Goal: Task Accomplishment & Management: Complete application form

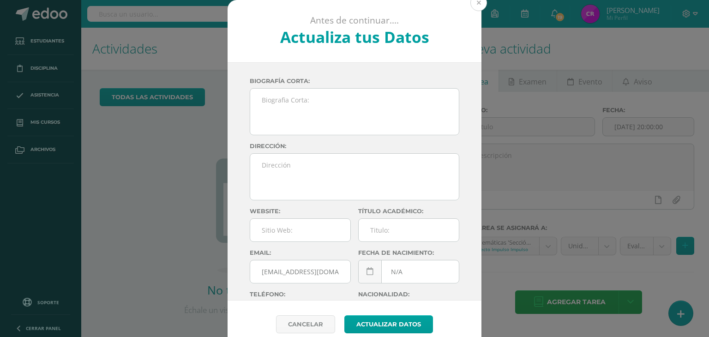
click at [476, 4] on button at bounding box center [478, 2] width 17 height 17
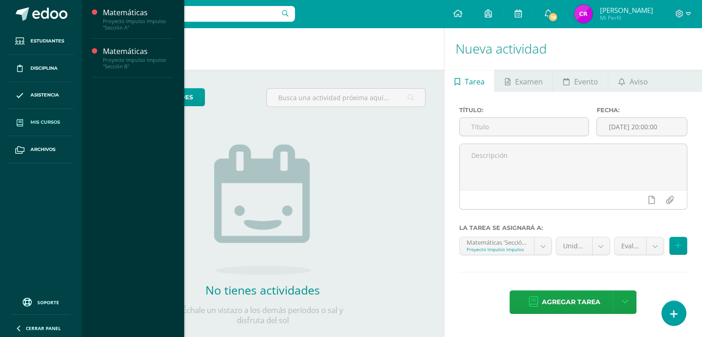
click at [46, 119] on span "Mis cursos" at bounding box center [45, 122] width 30 height 7
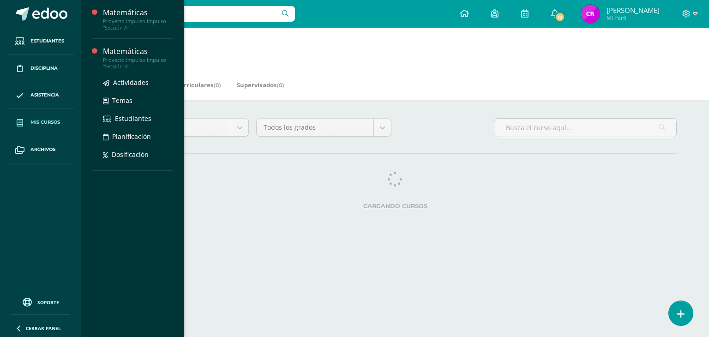
click at [122, 59] on div "Proyecto Impulso Impulso "Sección B"" at bounding box center [138, 63] width 70 height 13
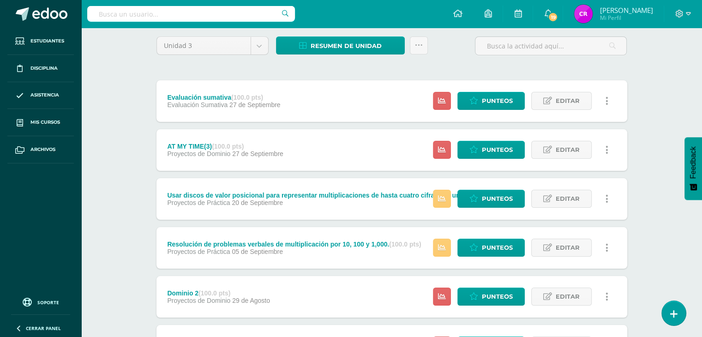
scroll to position [72, 0]
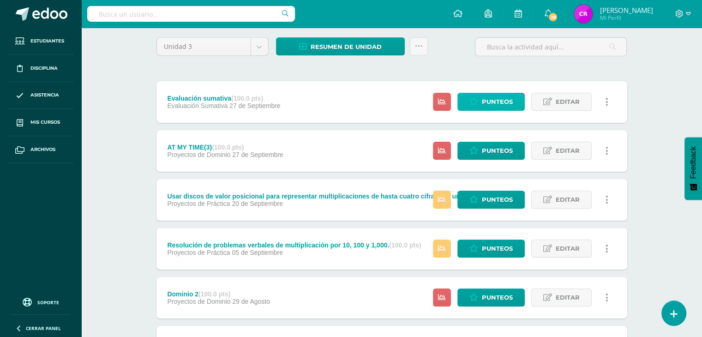
click at [503, 95] on span "Punteos" at bounding box center [497, 101] width 31 height 17
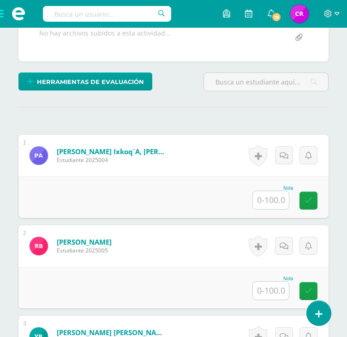
scroll to position [227, 0]
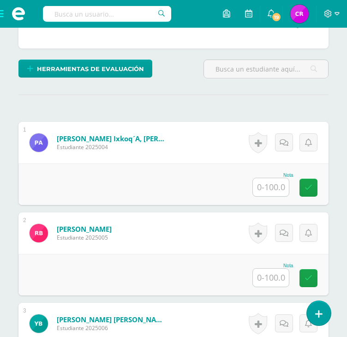
click at [281, 181] on input "text" at bounding box center [271, 187] width 36 height 18
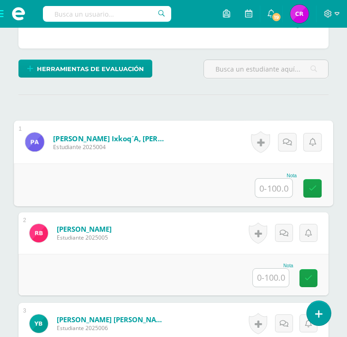
paste input "75"
type input "75"
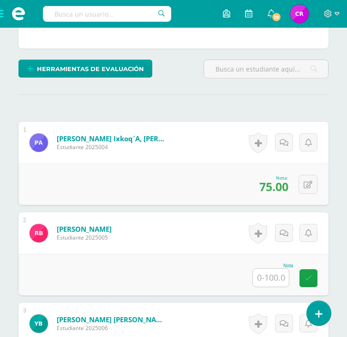
click at [272, 276] on input "text" at bounding box center [271, 278] width 36 height 18
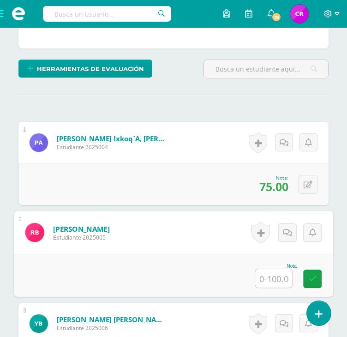
paste input "41.68"
type input "41.68"
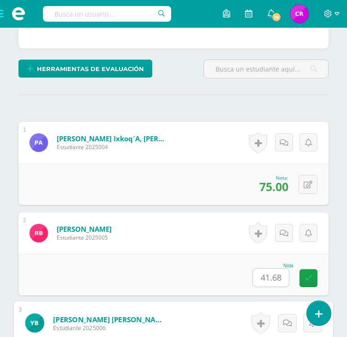
scroll to position [425, 0]
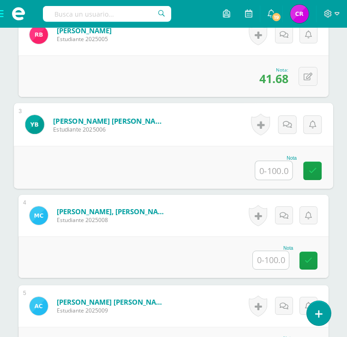
click at [277, 163] on input "text" at bounding box center [273, 170] width 37 height 18
paste input "61.95"
type input "61.95"
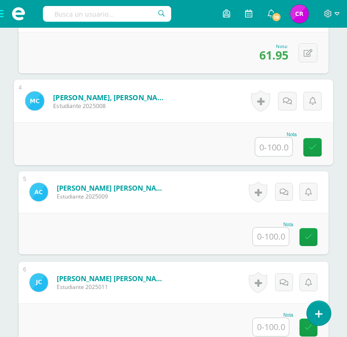
scroll to position [539, 0]
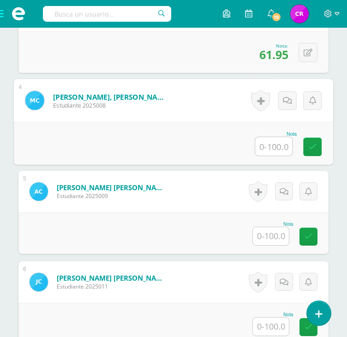
paste input "61.95"
type input "61.95"
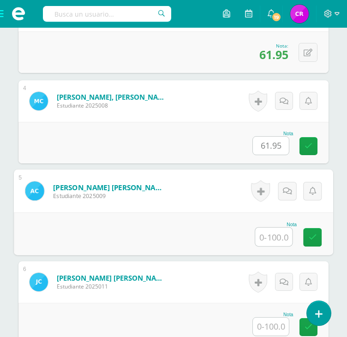
scroll to position [419, 0]
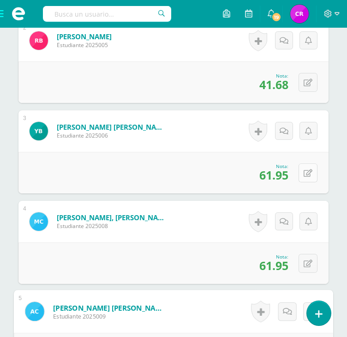
click at [306, 174] on button at bounding box center [308, 172] width 19 height 19
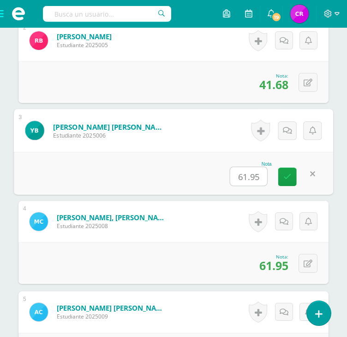
type input "0"
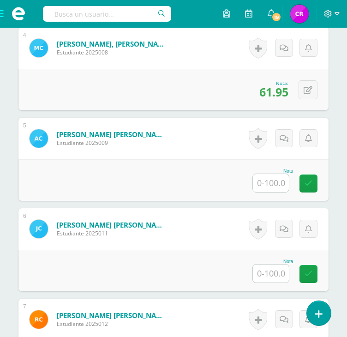
scroll to position [592, 0]
click at [262, 194] on div "Nota" at bounding box center [173, 180] width 310 height 42
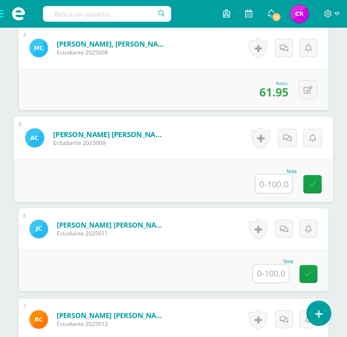
click at [268, 181] on input "text" at bounding box center [273, 183] width 37 height 18
click at [265, 180] on input "text" at bounding box center [273, 183] width 37 height 18
paste input "60.04"
type input "60.04"
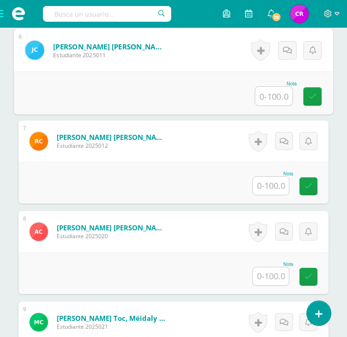
scroll to position [770, 0]
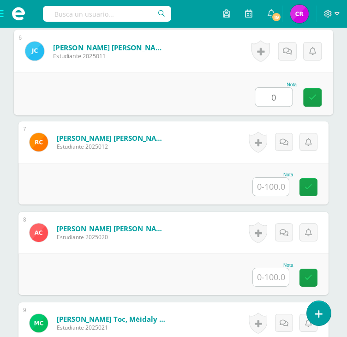
type input "0"
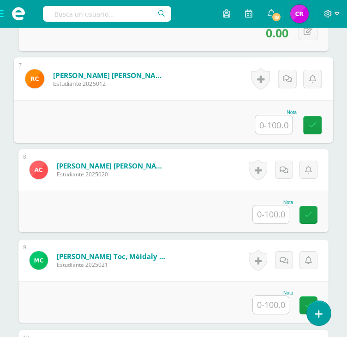
scroll to position [832, 0]
click at [269, 121] on input "text" at bounding box center [273, 124] width 37 height 18
paste input "49.55"
type input "49.55"
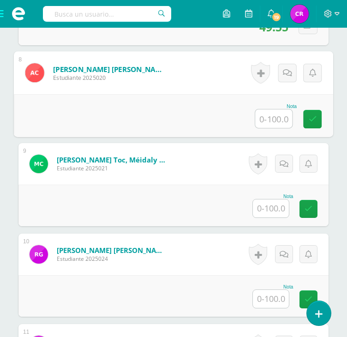
scroll to position [929, 0]
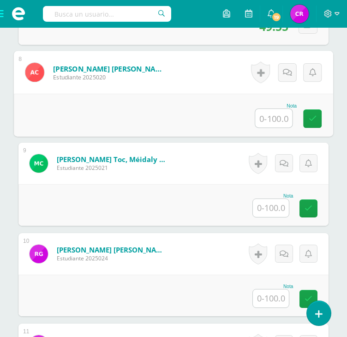
click at [271, 114] on input "text" at bounding box center [273, 118] width 37 height 18
paste input "70.45"
type input "70.45"
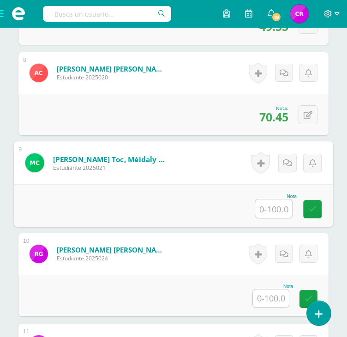
click at [269, 202] on input "text" at bounding box center [273, 208] width 37 height 18
type input "0"
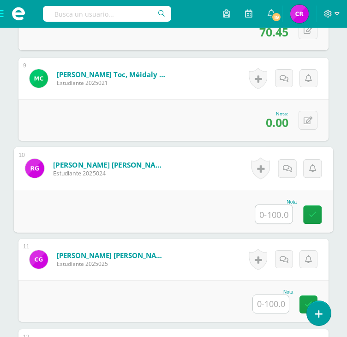
scroll to position [1016, 0]
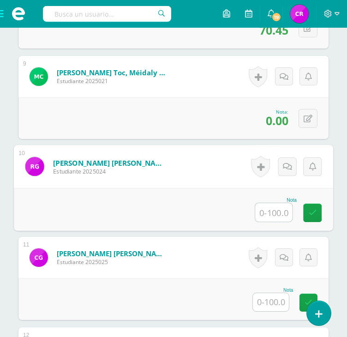
click at [269, 203] on input "text" at bounding box center [273, 212] width 37 height 18
paste input "59.44"
type input "59.44"
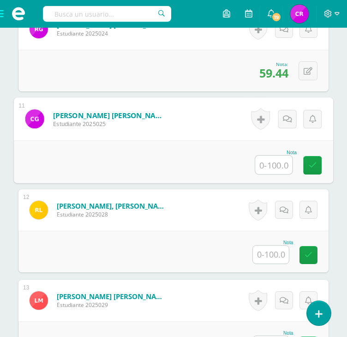
scroll to position [1161, 0]
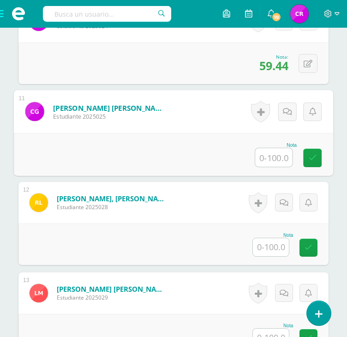
click at [274, 151] on input "text" at bounding box center [273, 157] width 37 height 18
paste input "32.6"
type input "32.6"
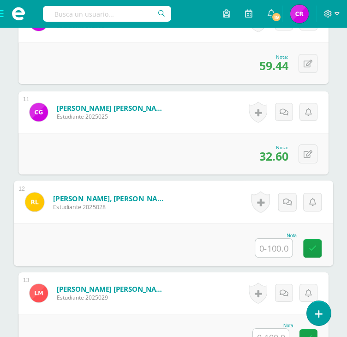
click at [275, 239] on input "text" at bounding box center [273, 248] width 37 height 18
paste input "27"
type input "27"
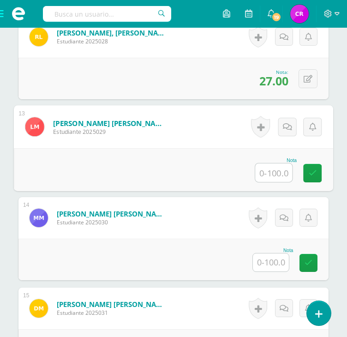
scroll to position [1327, 0]
click at [267, 172] on input "text" at bounding box center [273, 172] width 37 height 18
paste input "33.29"
type input "33.29"
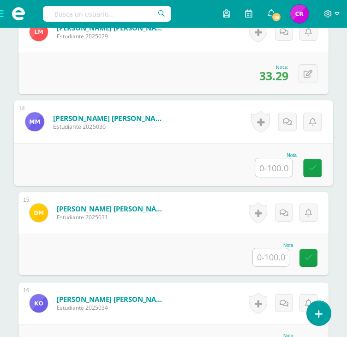
scroll to position [1445, 0]
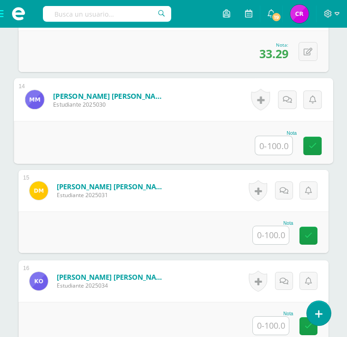
click at [282, 137] on input "text" at bounding box center [273, 145] width 37 height 18
paste input "35.5"
type input "35.5"
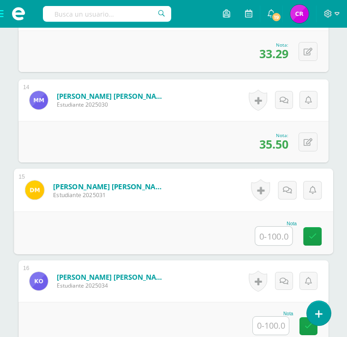
click at [265, 240] on input "text" at bounding box center [273, 236] width 37 height 18
paste input "73.6"
type input "73.6"
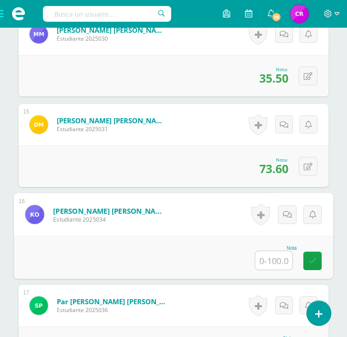
scroll to position [1503, 0]
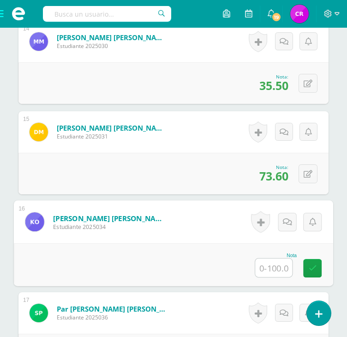
click at [273, 265] on input "text" at bounding box center [273, 267] width 37 height 18
paste input "19.9"
type input "19.9"
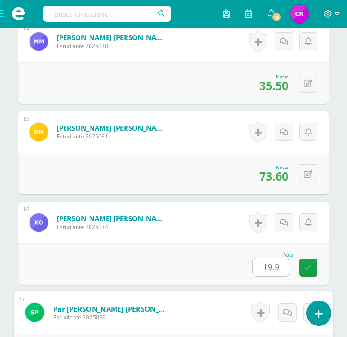
scroll to position [1691, 0]
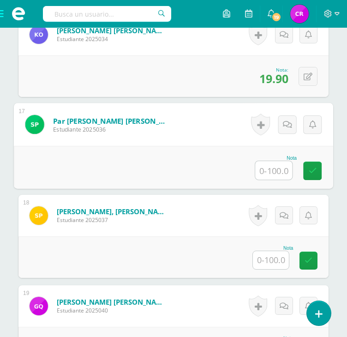
click at [270, 173] on input "text" at bounding box center [273, 170] width 37 height 18
type input "0"
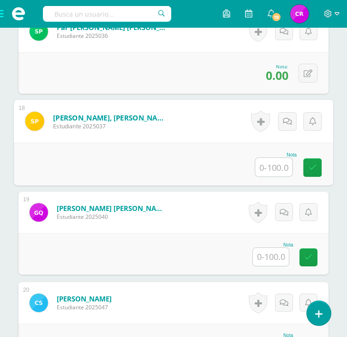
scroll to position [1785, 0]
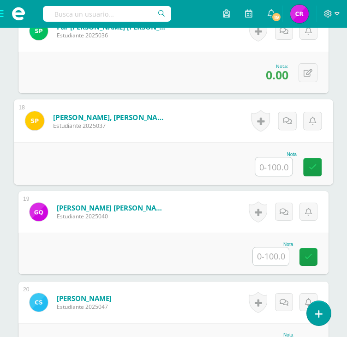
paste input "53"
type input "53"
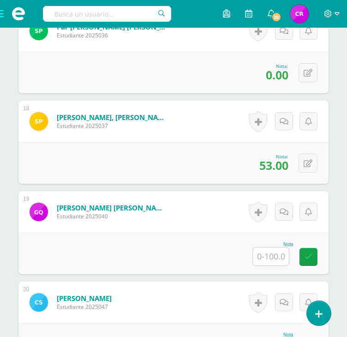
click at [268, 250] on input "text" at bounding box center [271, 256] width 36 height 18
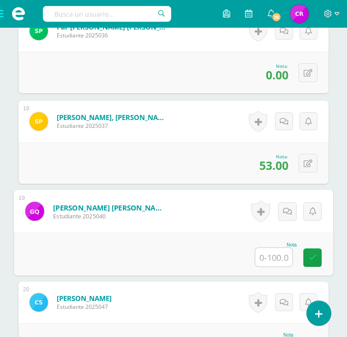
paste input "34.25"
type input "34.25"
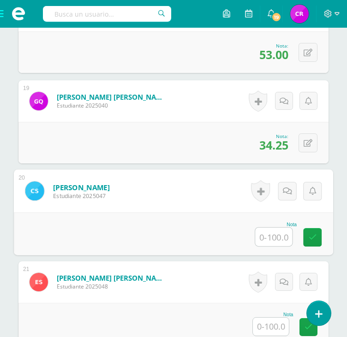
scroll to position [1897, 0]
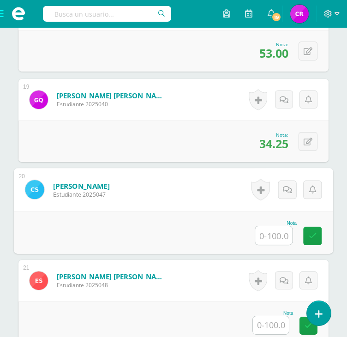
click at [268, 239] on input "text" at bounding box center [273, 235] width 37 height 18
paste input "62.38"
type input "62.38"
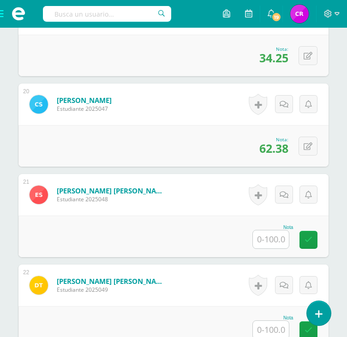
scroll to position [1984, 0]
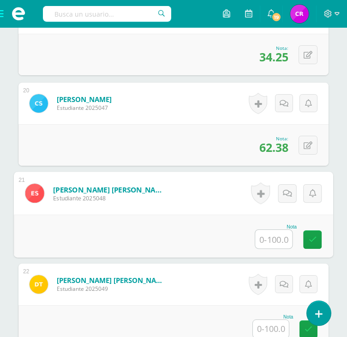
click at [266, 231] on input "text" at bounding box center [273, 239] width 37 height 18
paste input "36.8"
type input "36.8"
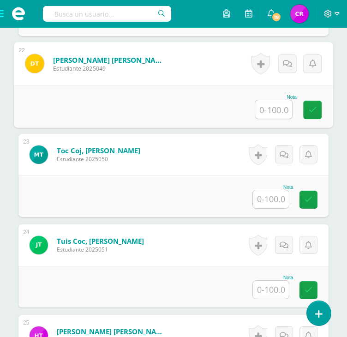
scroll to position [2205, 0]
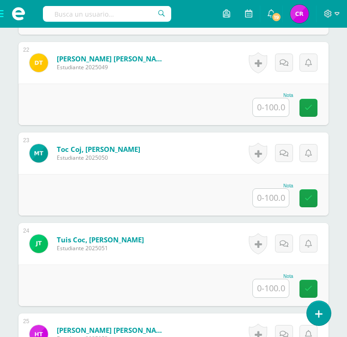
click at [275, 112] on input "text" at bounding box center [271, 107] width 36 height 18
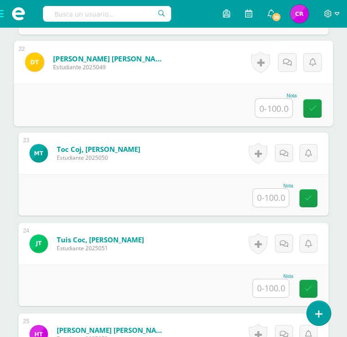
paste input "94.31"
type input "94.31"
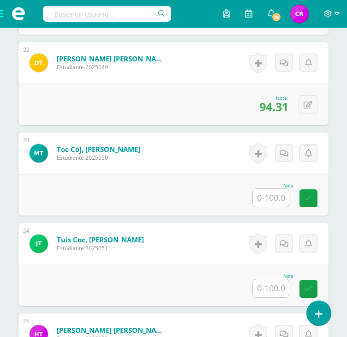
click at [274, 198] on input "text" at bounding box center [271, 198] width 36 height 18
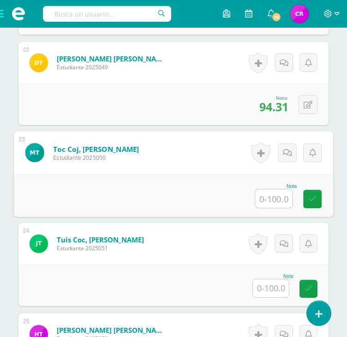
paste input "60.8"
type input "60.8"
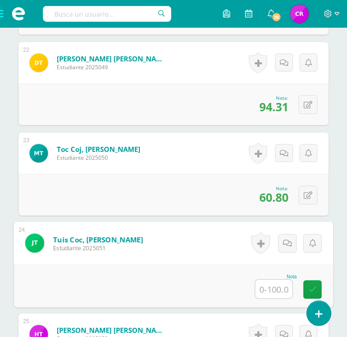
click at [268, 283] on input "text" at bounding box center [273, 289] width 37 height 18
paste input "59.03"
type input "59.03"
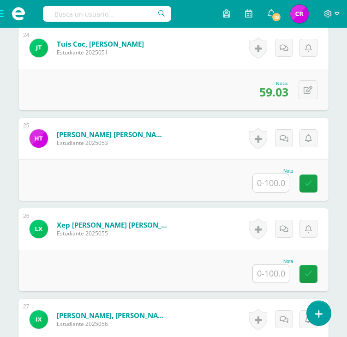
scroll to position [2401, 0]
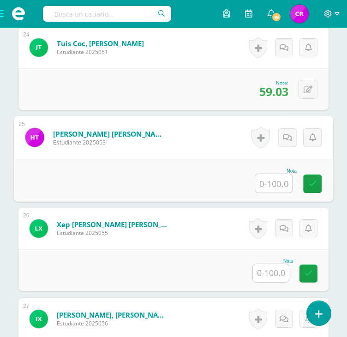
click at [270, 180] on input "text" at bounding box center [273, 183] width 37 height 18
paste input "41.5"
type input "41.5"
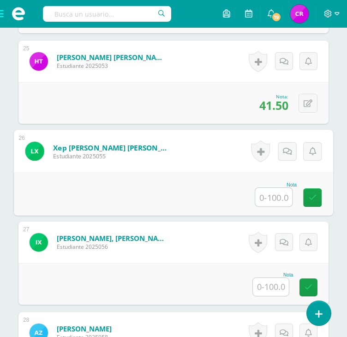
scroll to position [2478, 0]
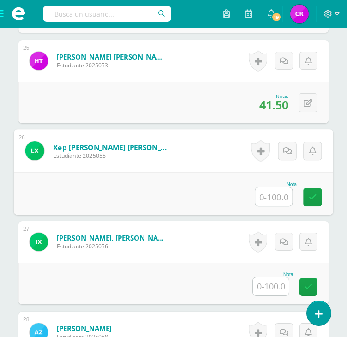
click at [271, 192] on input "text" at bounding box center [273, 196] width 37 height 18
paste input "55.65"
type input "55.65"
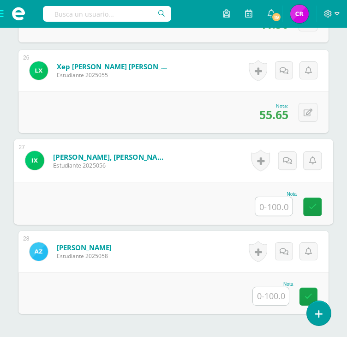
scroll to position [2560, 0]
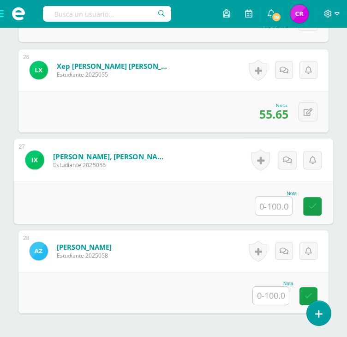
click at [260, 209] on input "text" at bounding box center [273, 206] width 37 height 18
paste input "85.65"
type input "85.65"
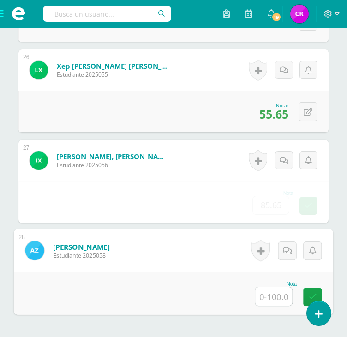
scroll to position [2641, 0]
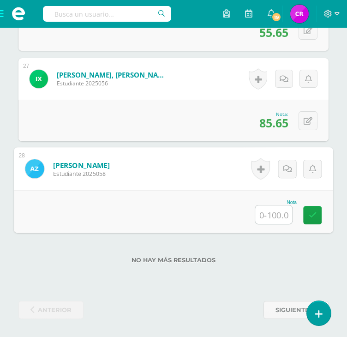
click at [270, 210] on input "text" at bounding box center [273, 214] width 37 height 18
paste input "94.9"
type input "94.9"
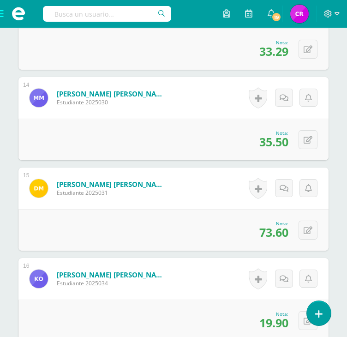
scroll to position [1429, 0]
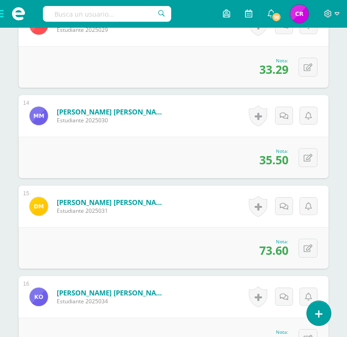
click at [2, 9] on span at bounding box center [18, 14] width 37 height 28
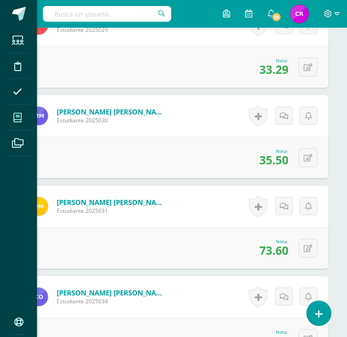
click at [18, 119] on icon at bounding box center [17, 117] width 8 height 9
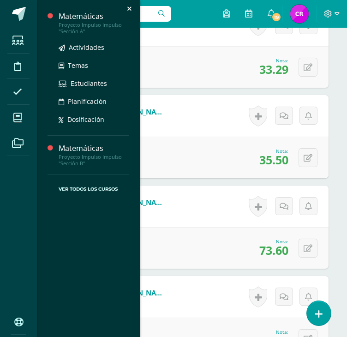
click at [78, 23] on div "Proyecto Impulso Impulso "Sección A"" at bounding box center [94, 28] width 70 height 13
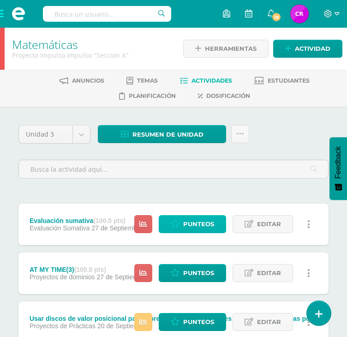
click at [184, 227] on link "Punteos" at bounding box center [192, 224] width 67 height 18
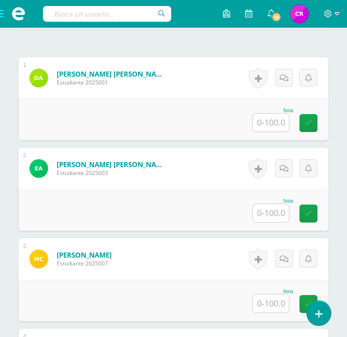
scroll to position [292, 0]
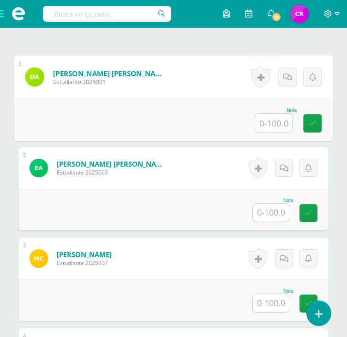
click at [262, 122] on input "text" at bounding box center [273, 122] width 37 height 18
paste input "26.55"
type input "26.55"
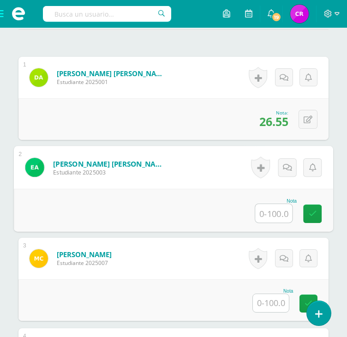
click at [265, 209] on input "text" at bounding box center [273, 213] width 37 height 18
paste input "75.15"
type input "75.15"
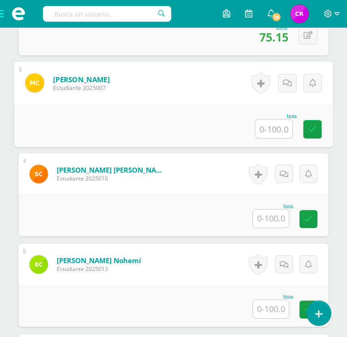
scroll to position [467, 0]
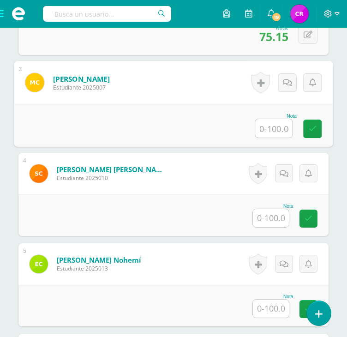
click at [276, 130] on input "text" at bounding box center [273, 128] width 37 height 18
paste input "72.6"
type input "72.6"
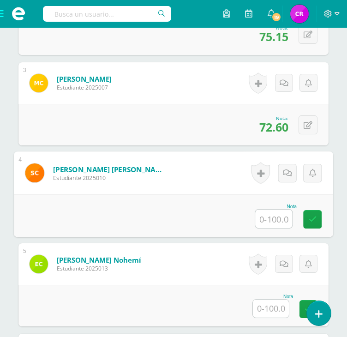
click at [283, 213] on input "text" at bounding box center [273, 218] width 37 height 18
paste input "83"
type input "83"
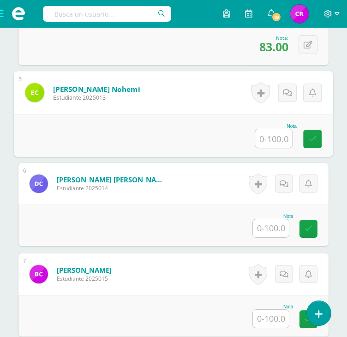
scroll to position [645, 0]
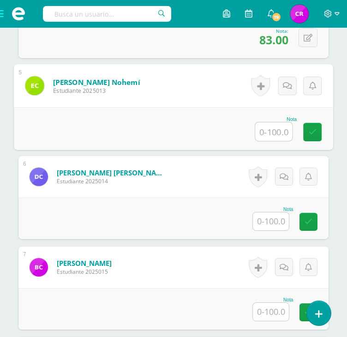
click at [280, 131] on input "text" at bounding box center [273, 131] width 37 height 18
paste input "92.19"
type input "92.19"
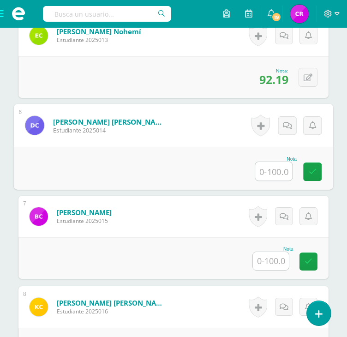
scroll to position [697, 0]
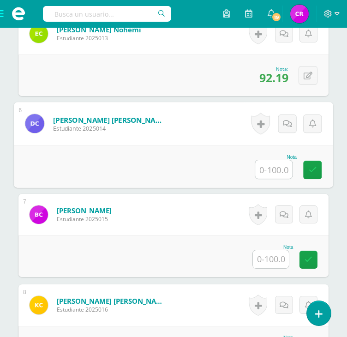
click at [264, 163] on input "text" at bounding box center [273, 169] width 37 height 18
type input "0"
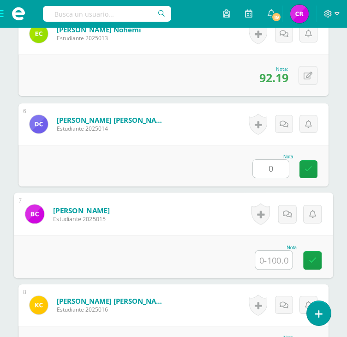
click at [282, 259] on input "text" at bounding box center [273, 260] width 37 height 18
paste input "78.85"
type input "78.85"
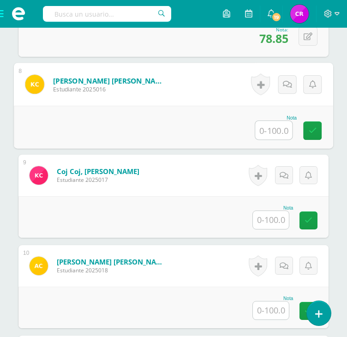
scroll to position [921, 0]
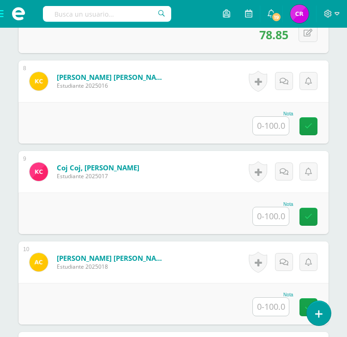
click at [265, 126] on input "text" at bounding box center [271, 126] width 36 height 18
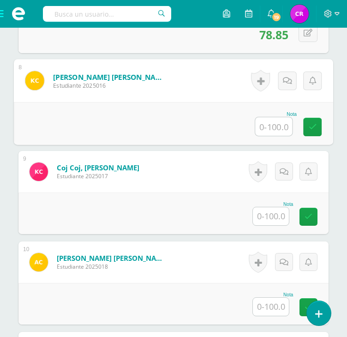
paste input "33.9"
type input "33.9"
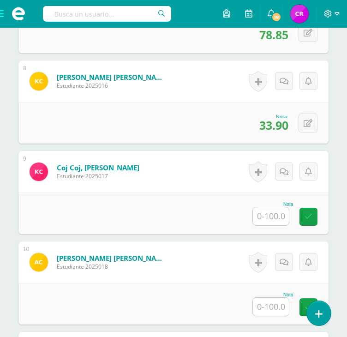
click at [269, 215] on input "text" at bounding box center [271, 216] width 36 height 18
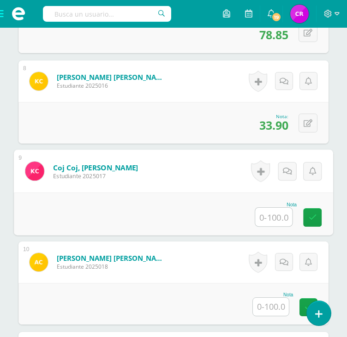
paste input "27.9"
type input "27.9"
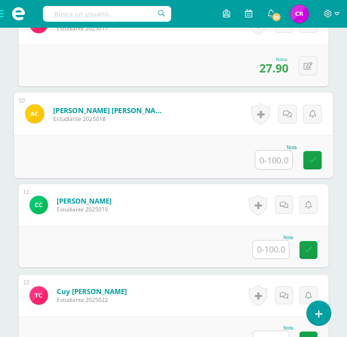
scroll to position [1069, 0]
click at [272, 161] on input "text" at bounding box center [273, 159] width 37 height 18
paste input "72.8"
type input "72.8"
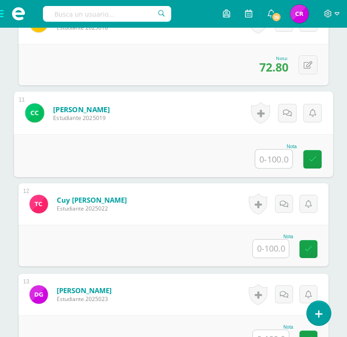
scroll to position [1161, 0]
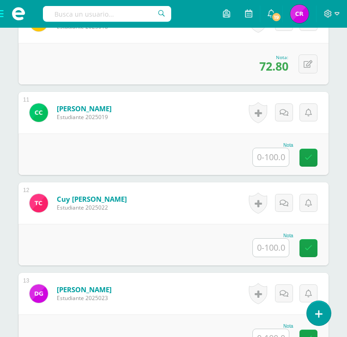
click at [273, 155] on input "text" at bounding box center [271, 157] width 36 height 18
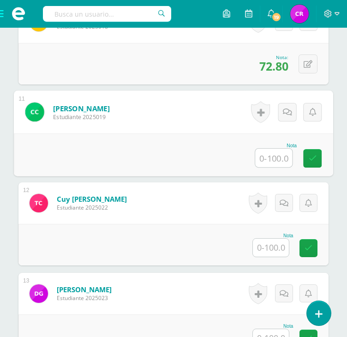
paste input "65"
type input "65"
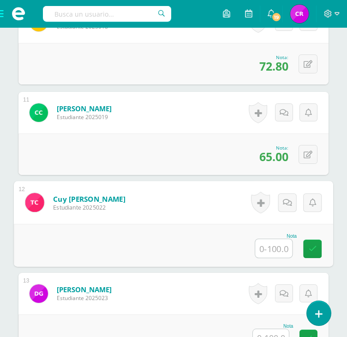
click at [269, 245] on input "text" at bounding box center [273, 248] width 37 height 18
paste input "82.4"
type input "82.4"
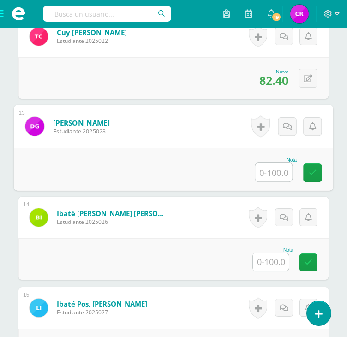
scroll to position [1329, 0]
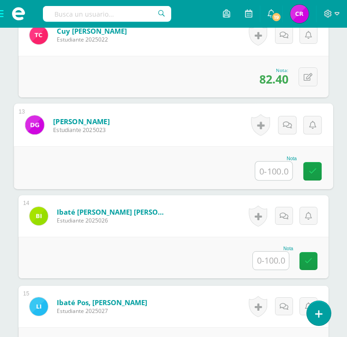
click at [271, 172] on input "text" at bounding box center [273, 170] width 37 height 18
paste input "24.58"
type input "24.58"
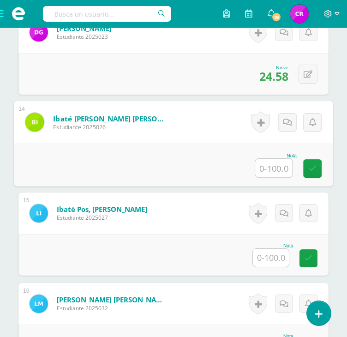
scroll to position [1439, 0]
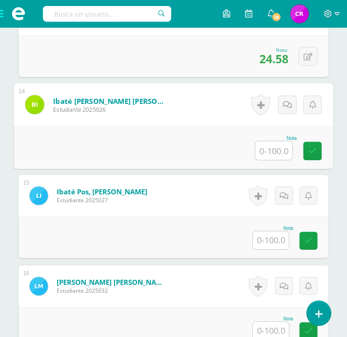
click at [273, 149] on input "text" at bounding box center [273, 150] width 37 height 18
type input "0"
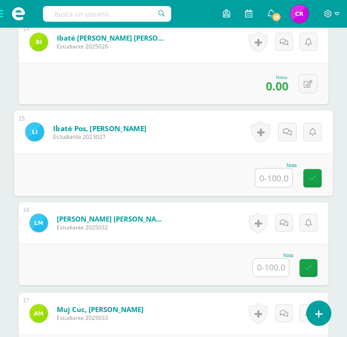
scroll to position [1504, 0]
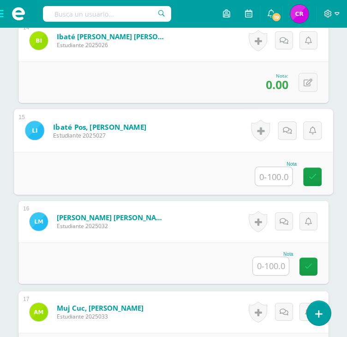
paste input "77.88"
type input "77.88"
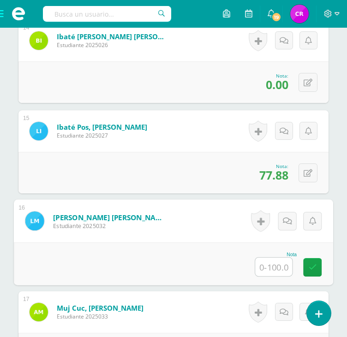
click at [261, 263] on input "text" at bounding box center [273, 266] width 37 height 18
paste input "57.45"
type input "57.45"
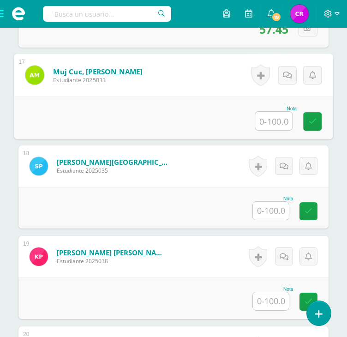
scroll to position [1741, 0]
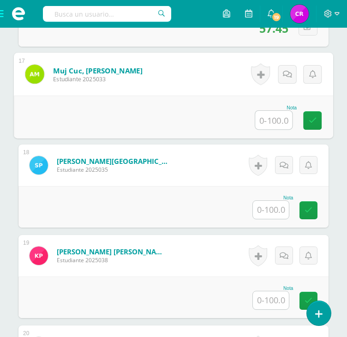
click at [279, 119] on input "text" at bounding box center [273, 120] width 37 height 18
paste input "45.8"
type input "45.8"
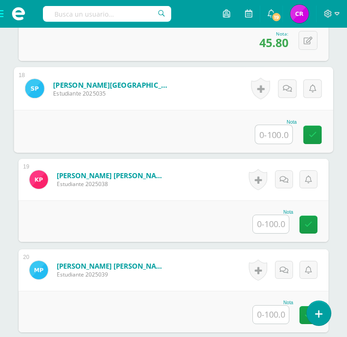
scroll to position [1818, 0]
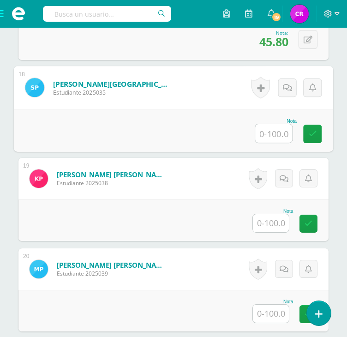
click at [261, 134] on input "text" at bounding box center [273, 133] width 37 height 18
paste input "92.7"
type input "92.7"
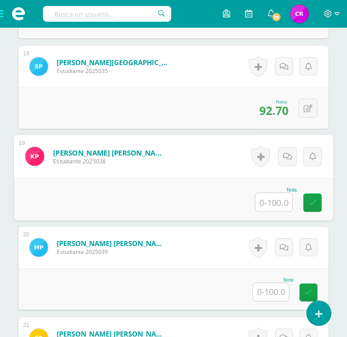
scroll to position [1845, 0]
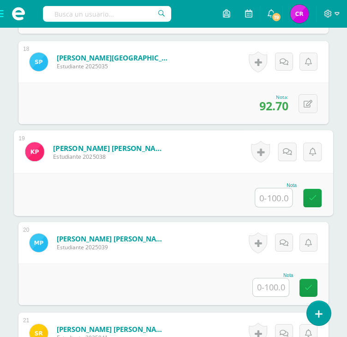
click at [273, 203] on input "text" at bounding box center [273, 197] width 37 height 18
paste input "59.88"
type input "59.88"
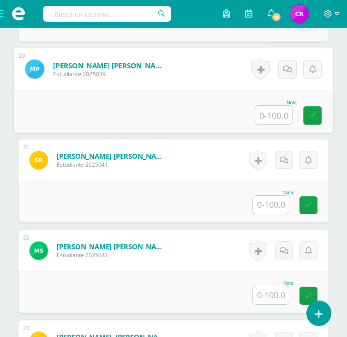
scroll to position [2018, 0]
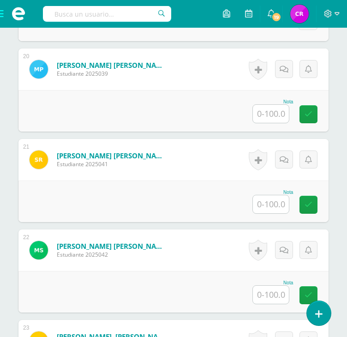
click at [258, 117] on input "text" at bounding box center [271, 114] width 36 height 18
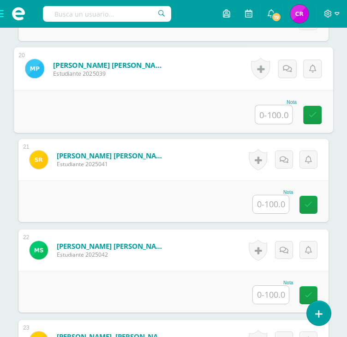
paste input "31.18"
type input "31.18"
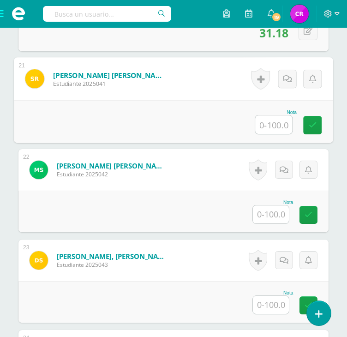
scroll to position [2099, 0]
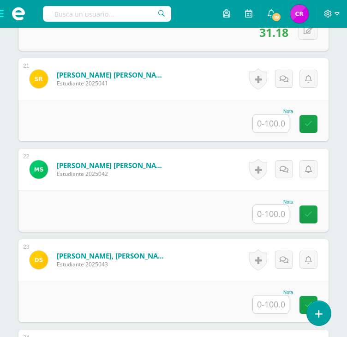
click at [263, 119] on input "text" at bounding box center [271, 123] width 36 height 18
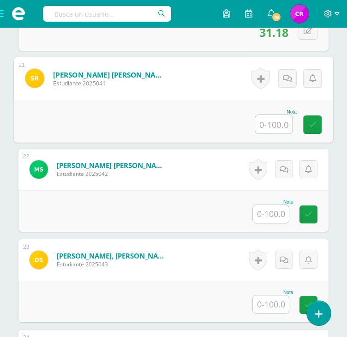
paste input "65.6"
type input "65.6"
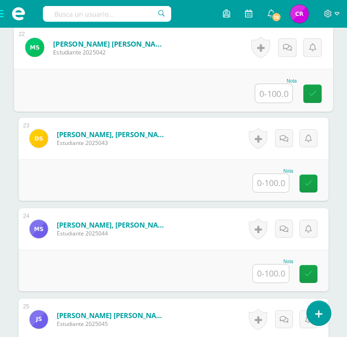
scroll to position [2221, 0]
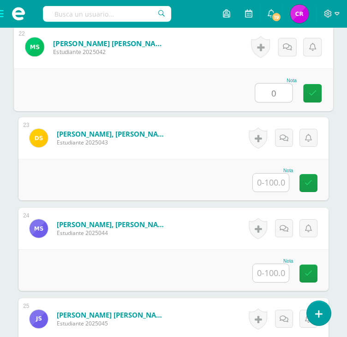
type input "0"
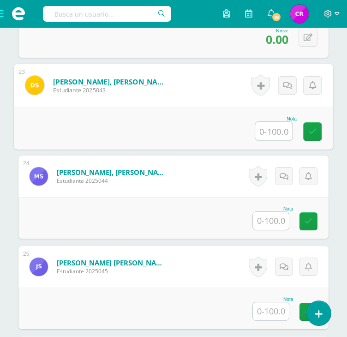
scroll to position [2276, 0]
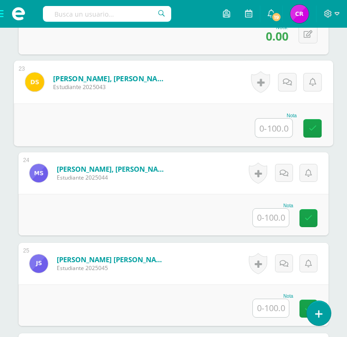
click at [271, 124] on input "text" at bounding box center [273, 128] width 37 height 18
paste input "79.13"
type input "79.13"
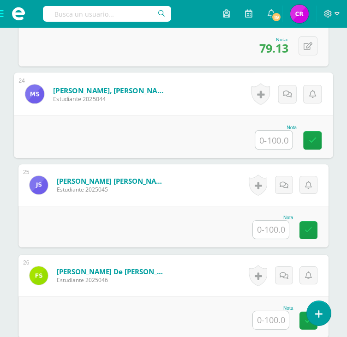
scroll to position [2364, 0]
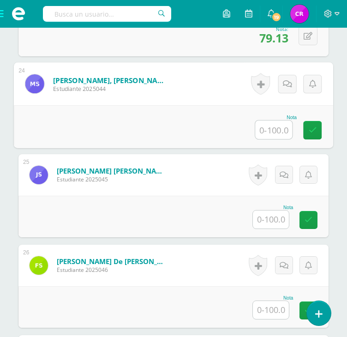
click at [274, 124] on input "text" at bounding box center [273, 129] width 37 height 18
paste input "72.13"
type input "72.13"
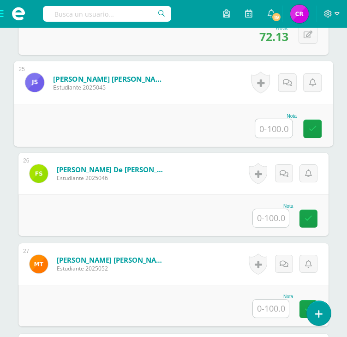
scroll to position [2457, 0]
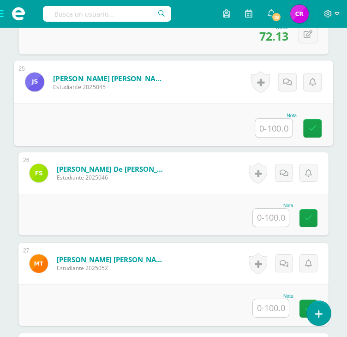
click at [265, 126] on input "text" at bounding box center [273, 128] width 37 height 18
paste input "74.8"
type input "74.8"
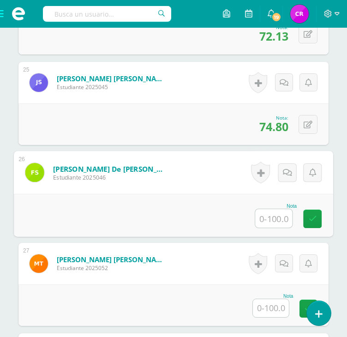
click at [279, 215] on input "text" at bounding box center [273, 218] width 37 height 18
paste input "71.6"
type input "71.6"
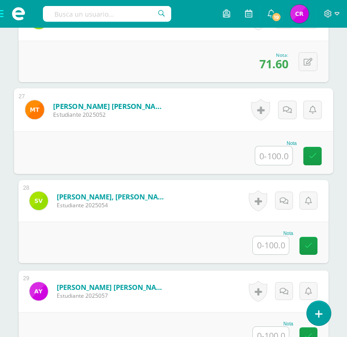
scroll to position [2634, 0]
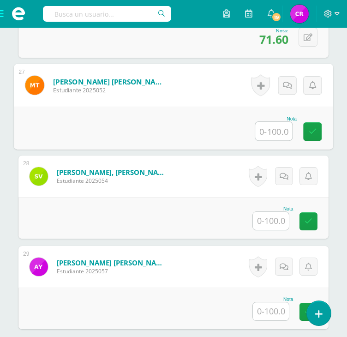
click at [273, 133] on input "text" at bounding box center [273, 131] width 37 height 18
paste input "57.51"
type input "57.51"
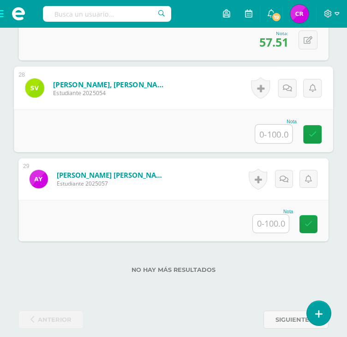
scroll to position [2725, 0]
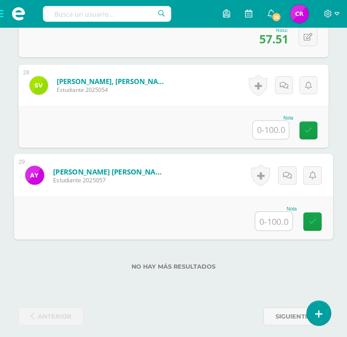
click at [282, 224] on input "text" at bounding box center [273, 221] width 37 height 18
paste input "39.5"
type input "39.5"
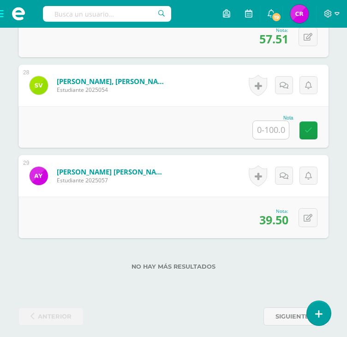
click at [276, 126] on input "text" at bounding box center [271, 130] width 36 height 18
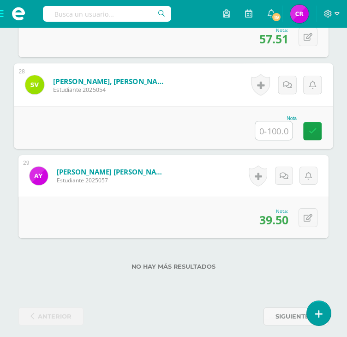
paste input "53"
type input "53"
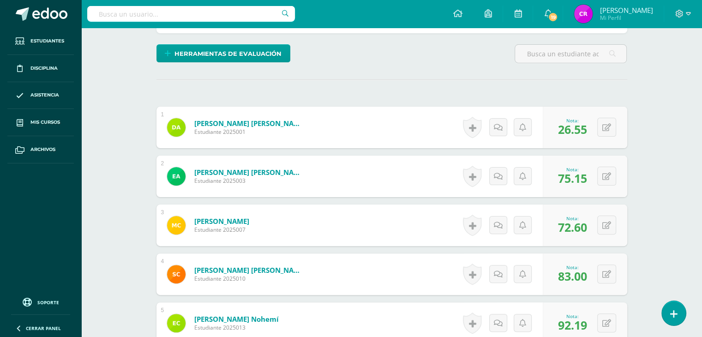
scroll to position [215, 0]
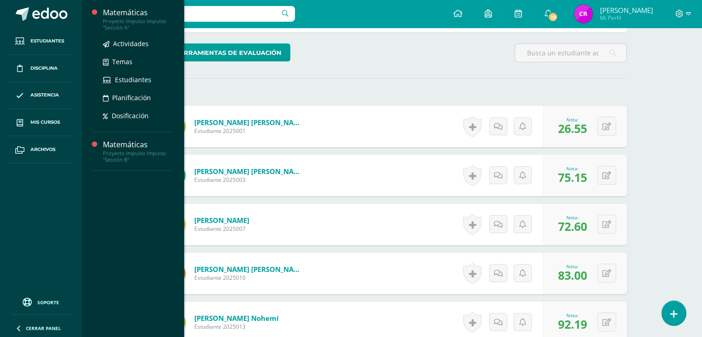
click at [116, 23] on div "Proyecto Impulso Impulso "Sección A"" at bounding box center [138, 24] width 70 height 13
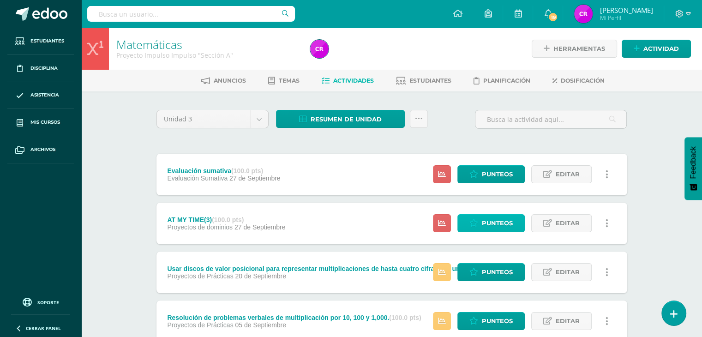
click at [484, 223] on span "Punteos" at bounding box center [497, 223] width 31 height 17
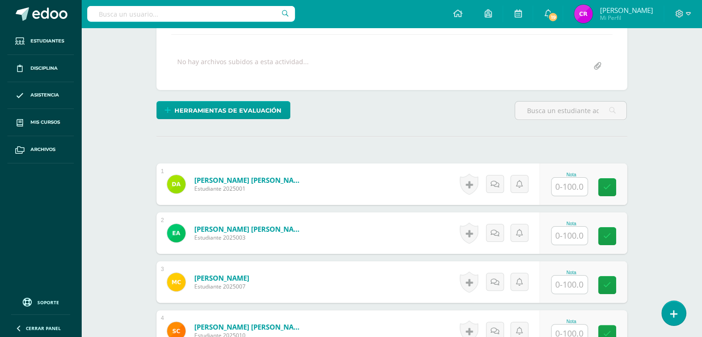
scroll to position [158, 0]
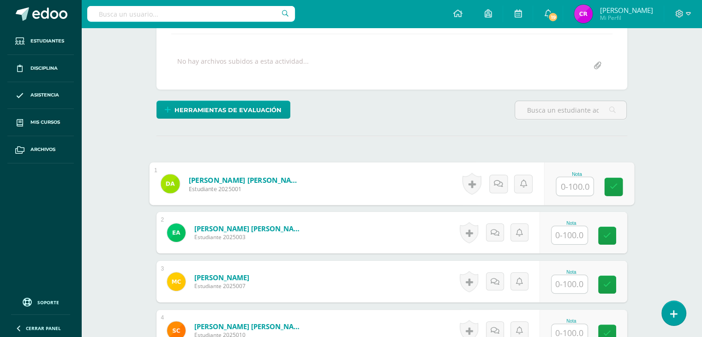
click at [573, 185] on input "text" at bounding box center [574, 186] width 37 height 18
type input "90"
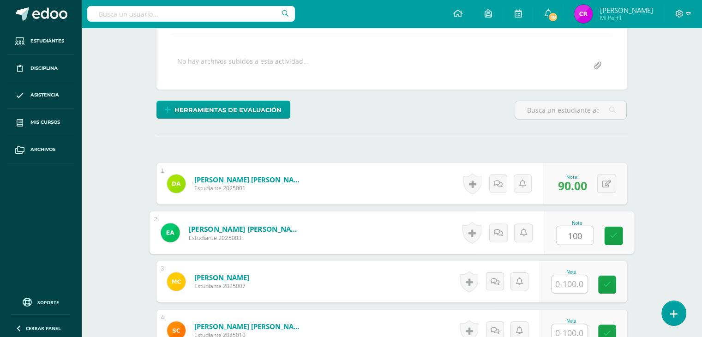
type input "100"
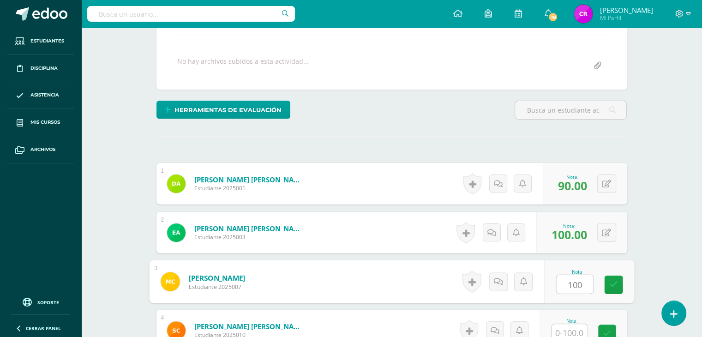
type input "100"
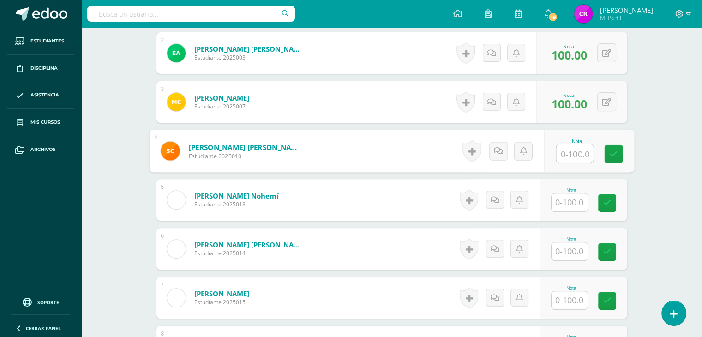
scroll to position [338, 0]
type input "100"
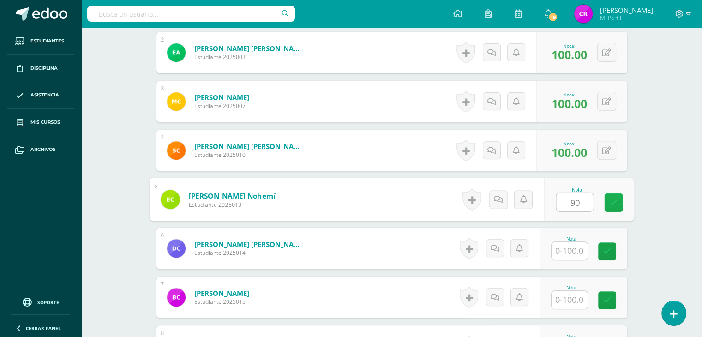
type input "90"
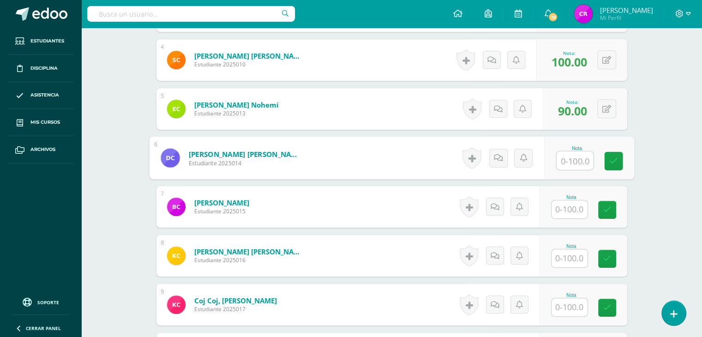
scroll to position [429, 0]
type input "'"
type input "0"
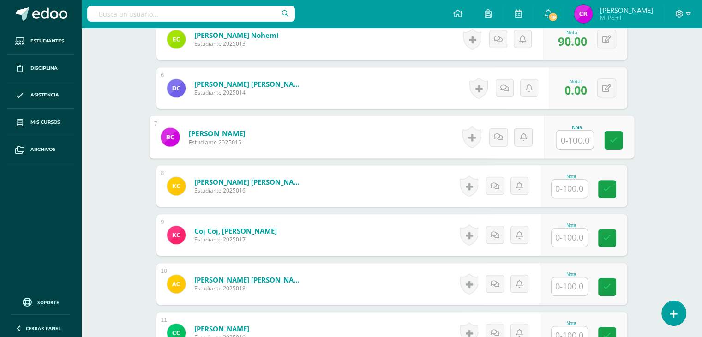
scroll to position [502, 0]
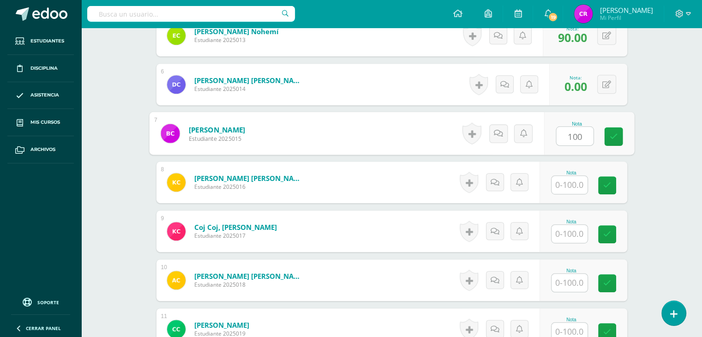
type input "100"
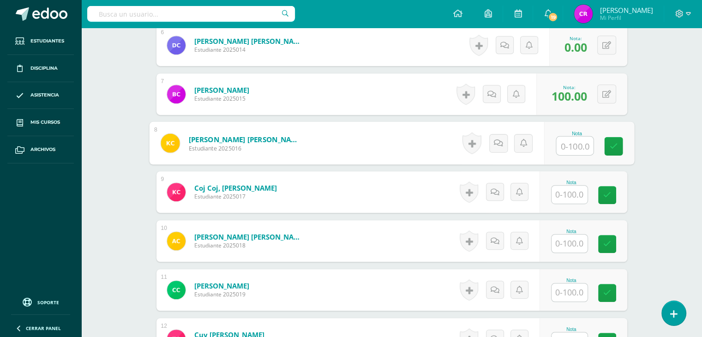
scroll to position [542, 0]
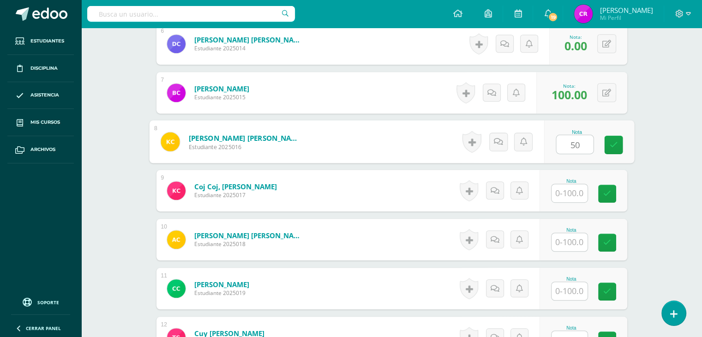
type input "50"
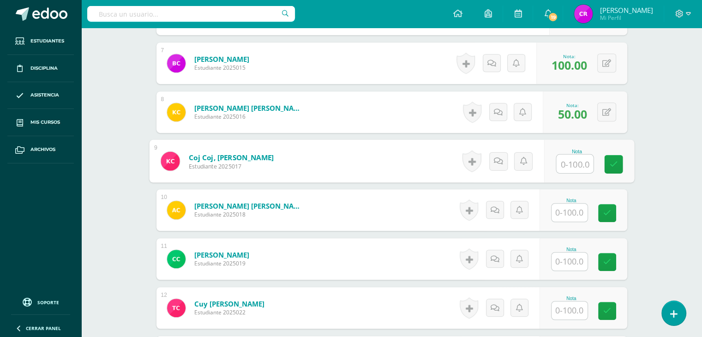
scroll to position [572, 0]
type input "60"
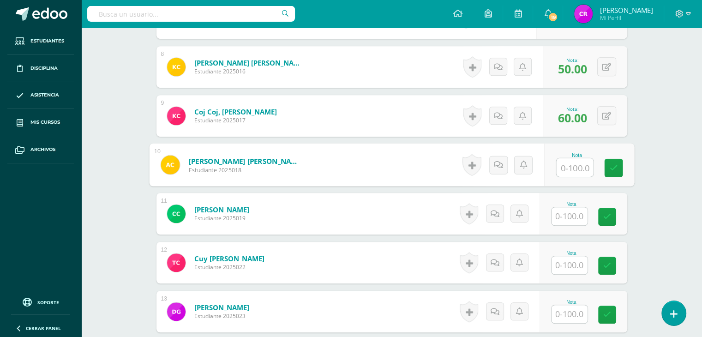
scroll to position [633, 0]
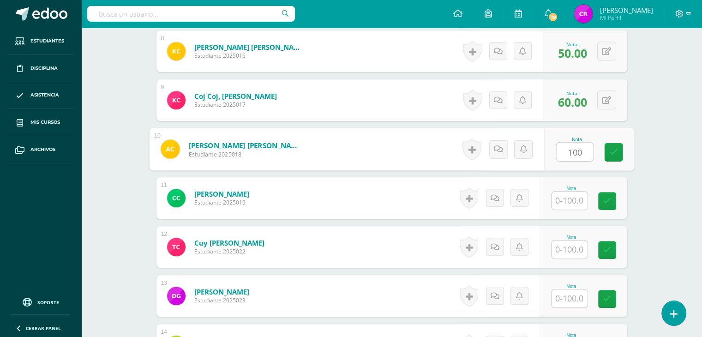
type input "100"
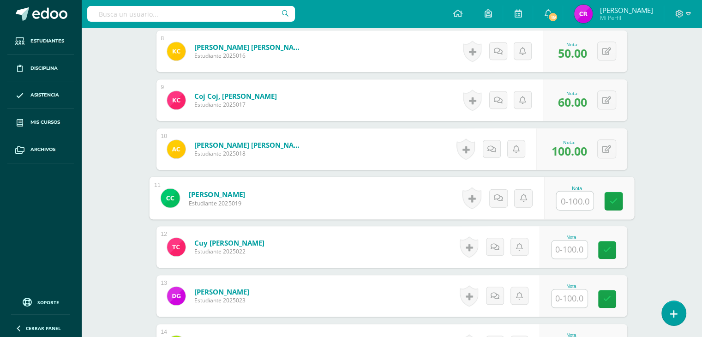
scroll to position [663, 0]
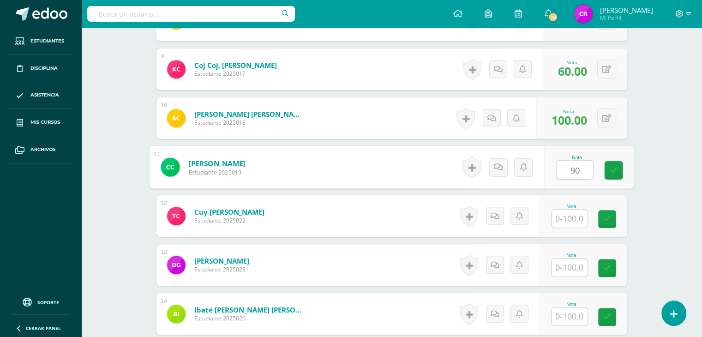
type input "90"
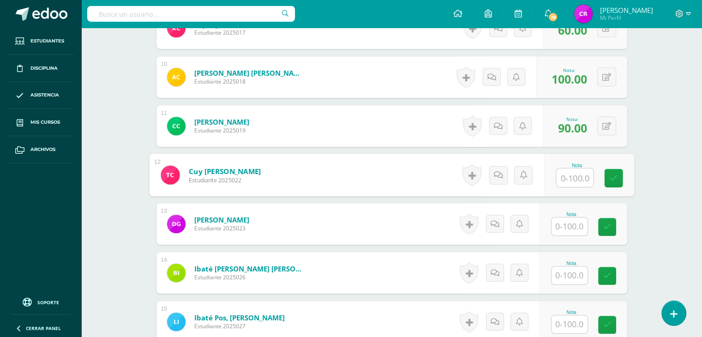
scroll to position [705, 0]
type input "90"
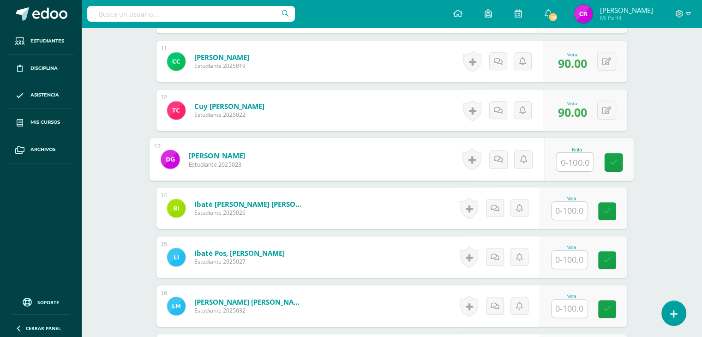
scroll to position [770, 0]
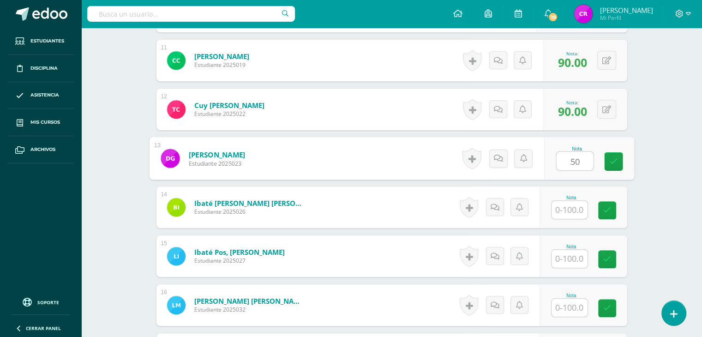
type input "50"
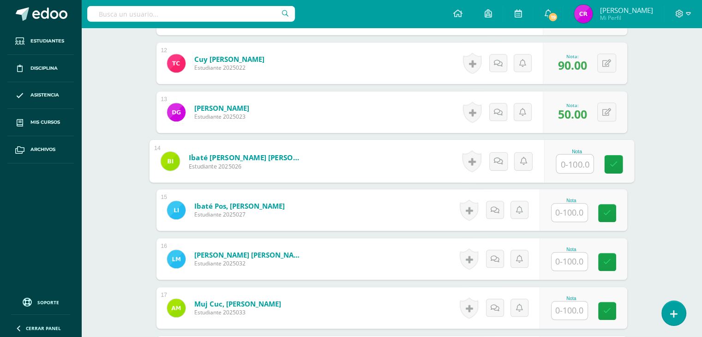
scroll to position [830, 0]
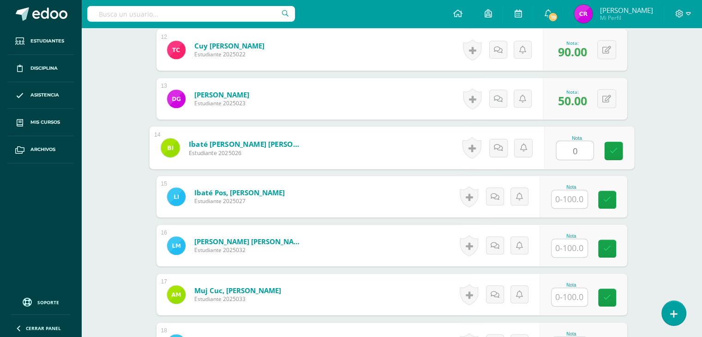
type input "0"
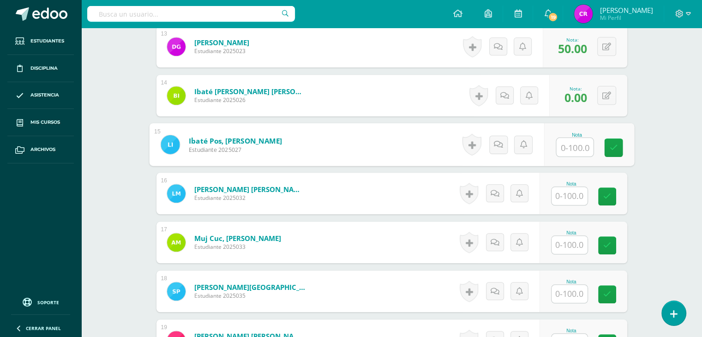
scroll to position [883, 0]
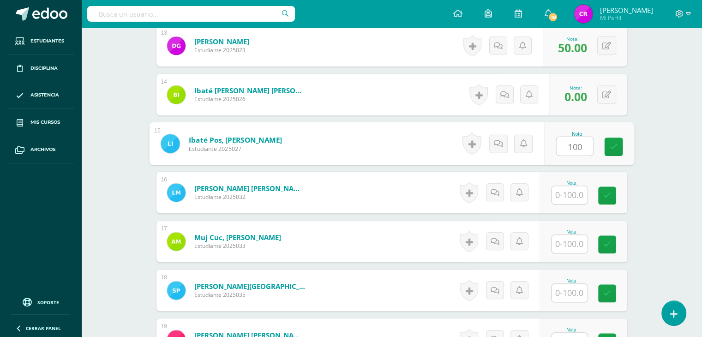
type input "100"
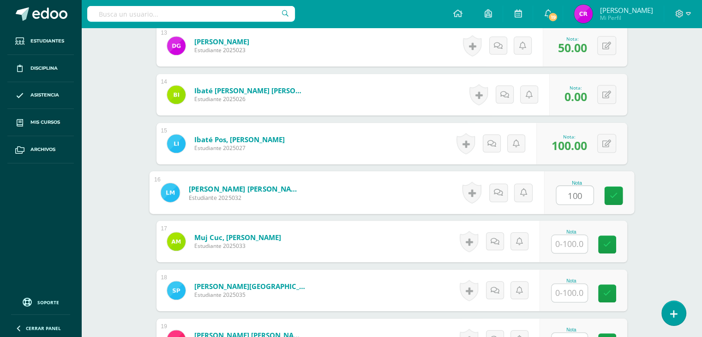
type input "100"
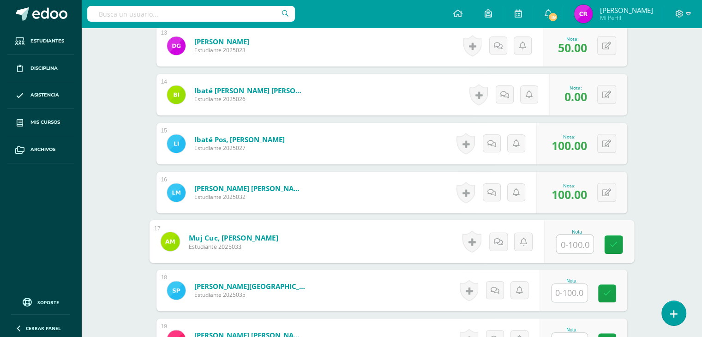
type input "1"
type input "90"
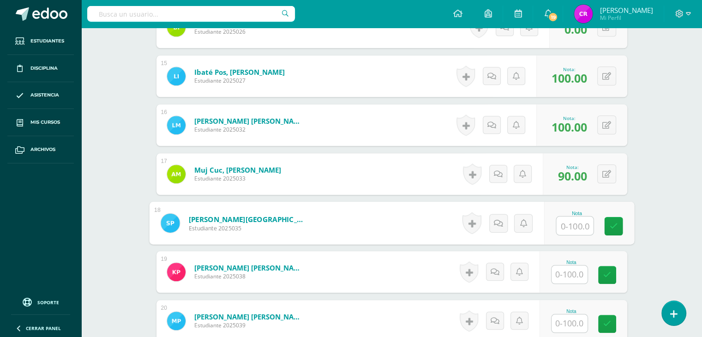
scroll to position [955, 0]
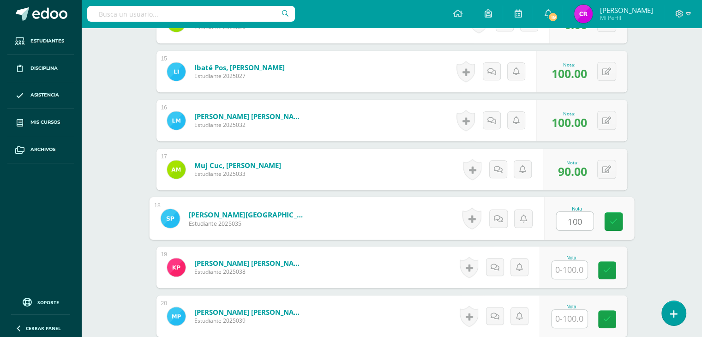
type input "100"
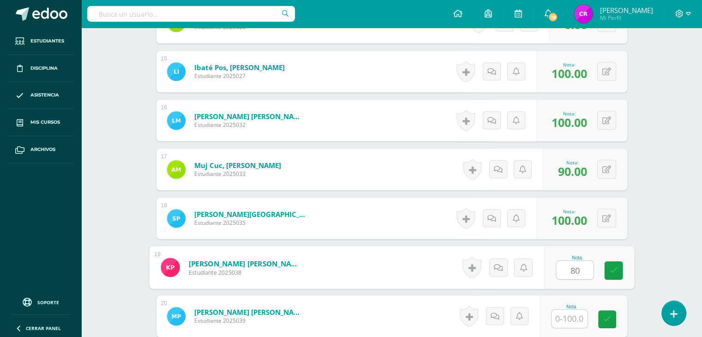
type input "80"
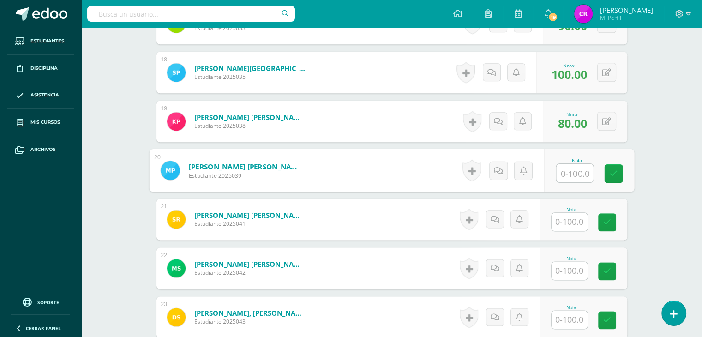
scroll to position [1101, 0]
type input "70"
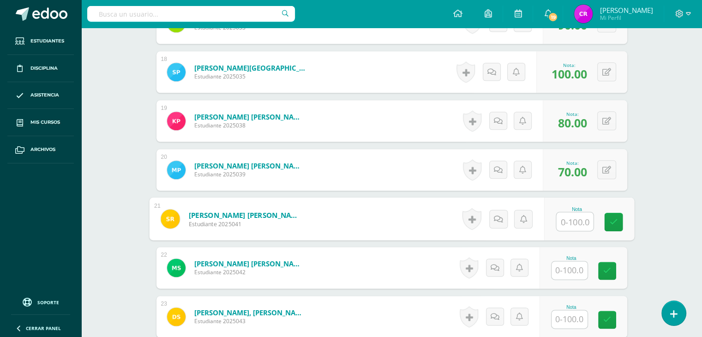
scroll to position [1140, 0]
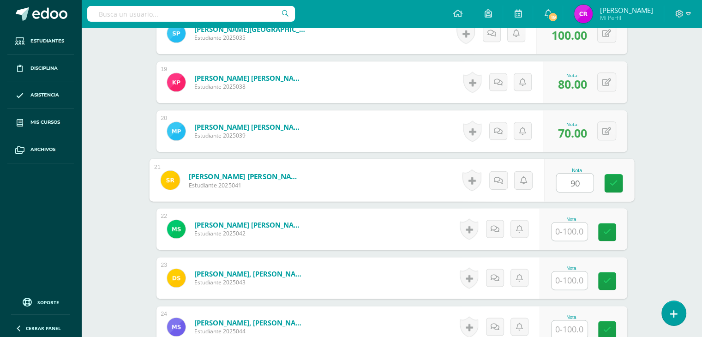
type input "90"
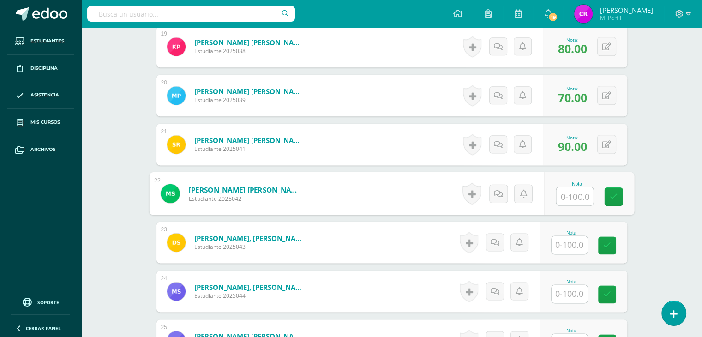
scroll to position [1190, 0]
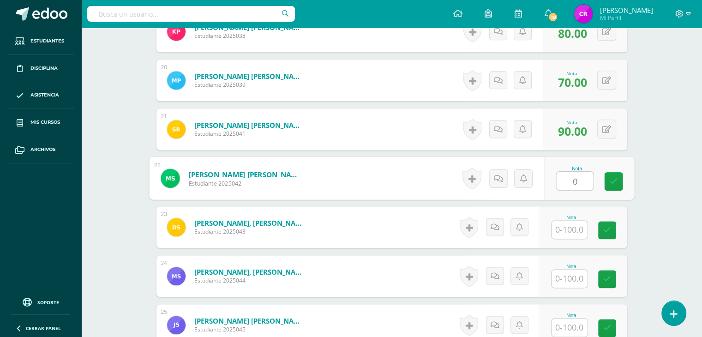
type input "0"
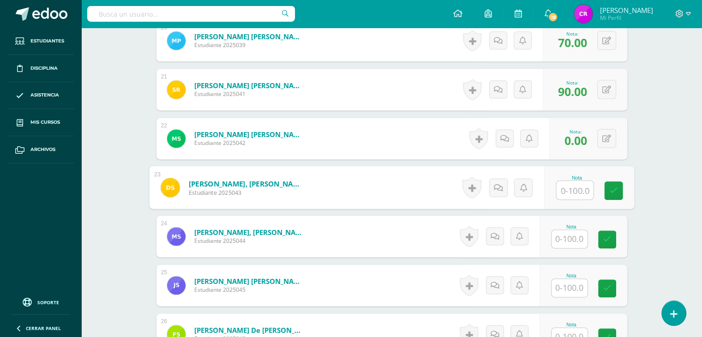
scroll to position [1232, 0]
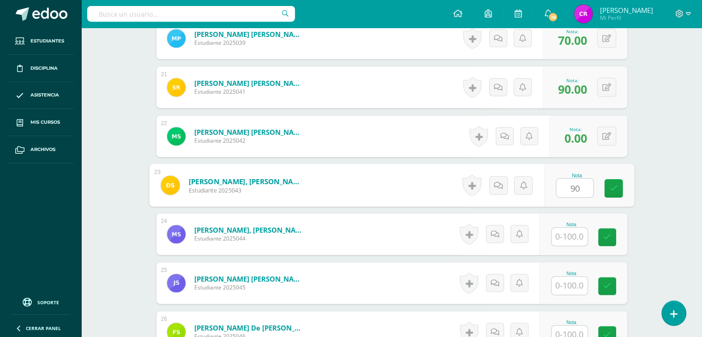
type input "90"
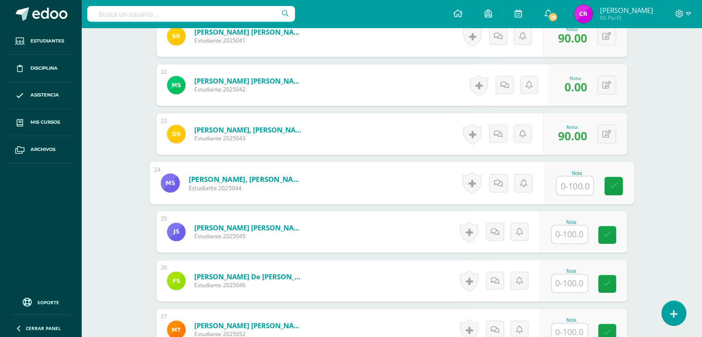
scroll to position [1284, 0]
type input "100"
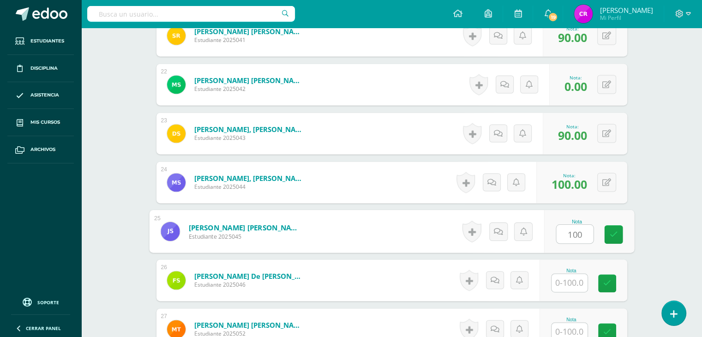
type input "100"
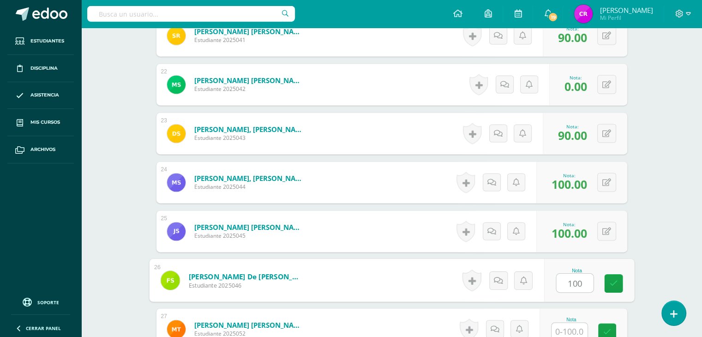
type input "100"
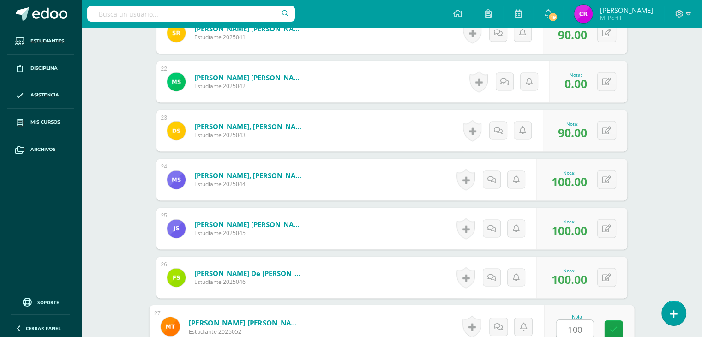
type input "100"
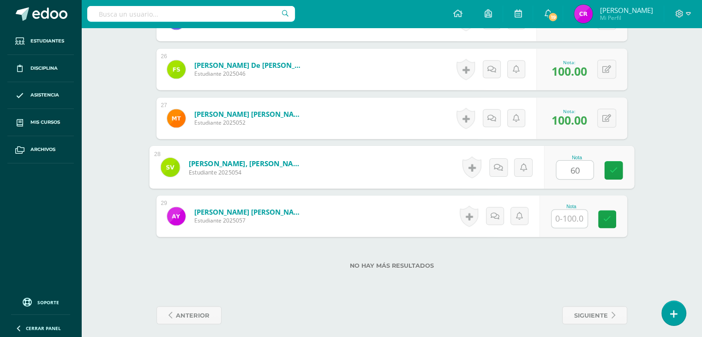
type input "60"
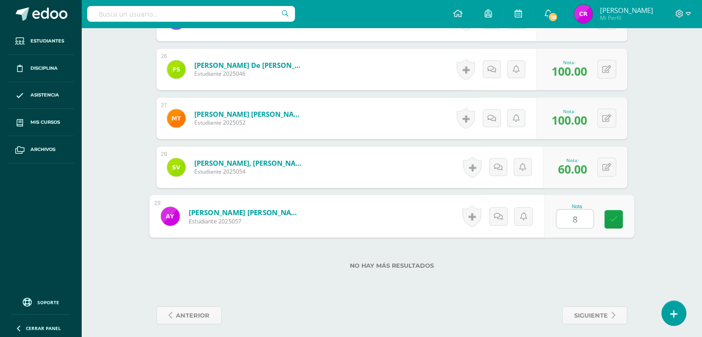
type input "80"
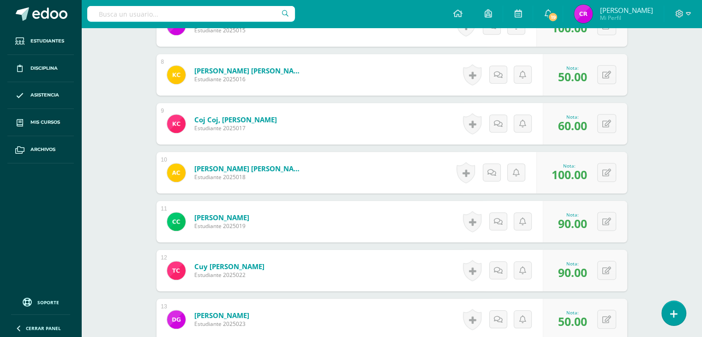
scroll to position [517, 0]
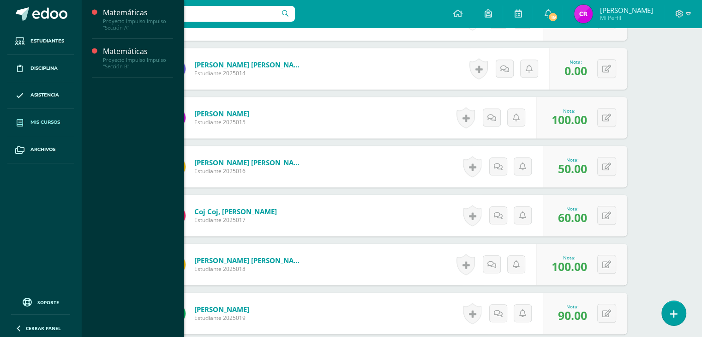
click at [60, 131] on link "Mis cursos" at bounding box center [40, 122] width 66 height 27
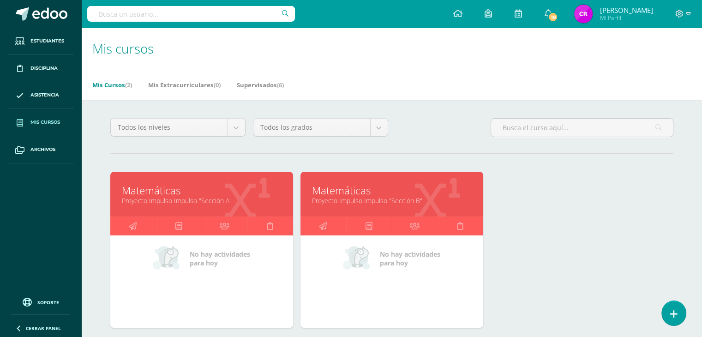
click at [332, 189] on link "Matemáticas" at bounding box center [392, 190] width 160 height 14
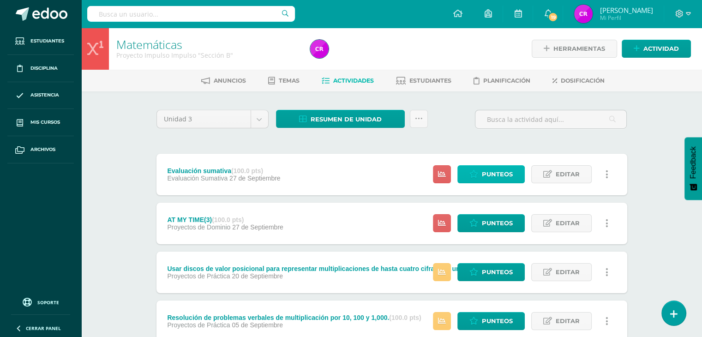
click at [490, 169] on span "Punteos" at bounding box center [497, 174] width 31 height 17
click at [493, 221] on span "Punteos" at bounding box center [497, 223] width 31 height 17
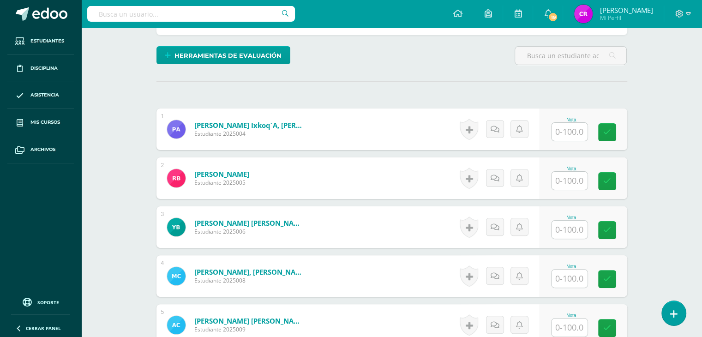
scroll to position [213, 0]
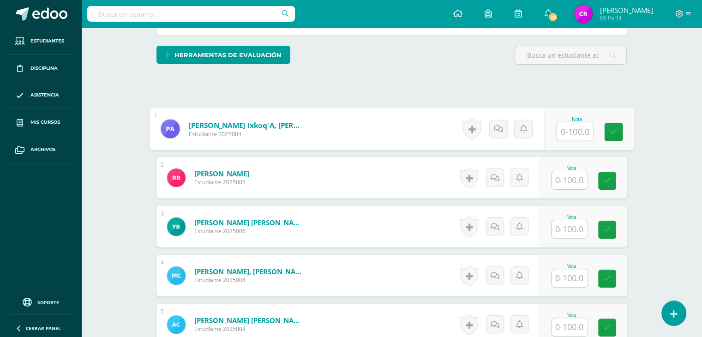
click at [566, 134] on input "text" at bounding box center [574, 131] width 37 height 18
type input "100"
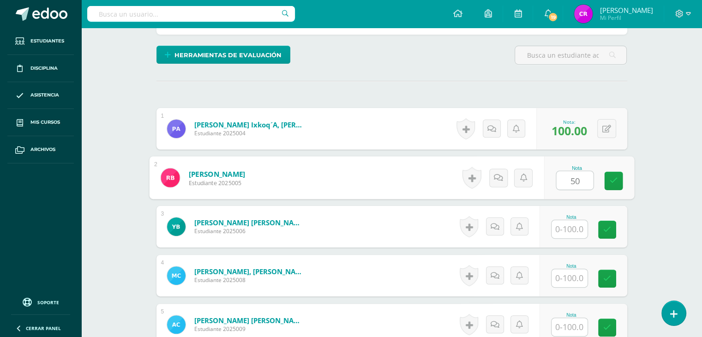
scroll to position [213, 0]
type input "50"
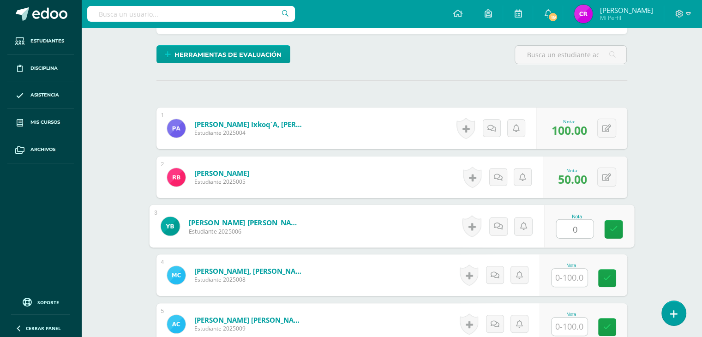
type input "0"
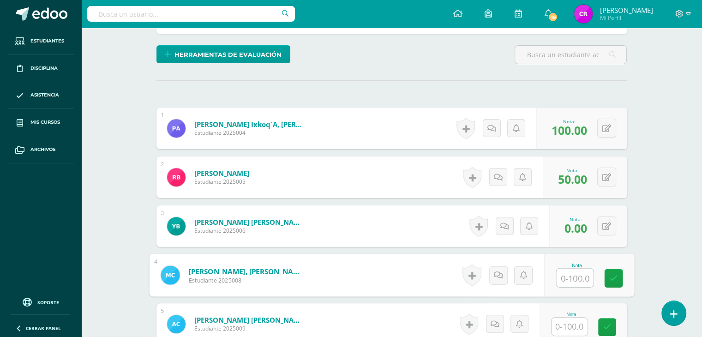
scroll to position [214, 0]
type input "9"
type input "80"
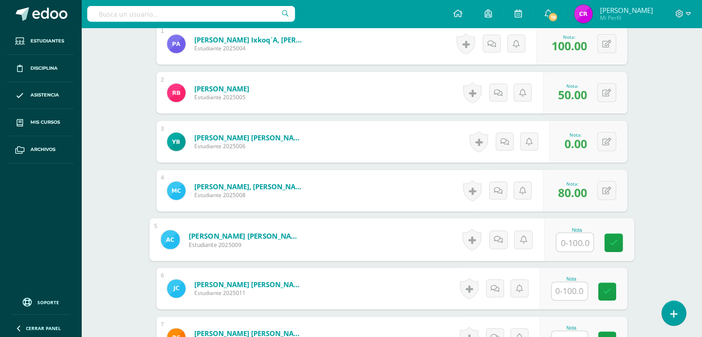
scroll to position [315, 0]
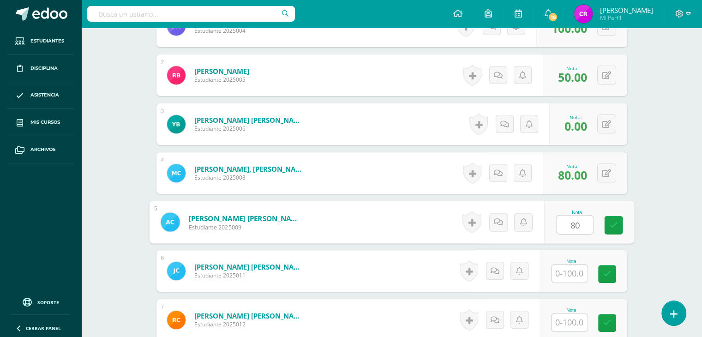
type input "80"
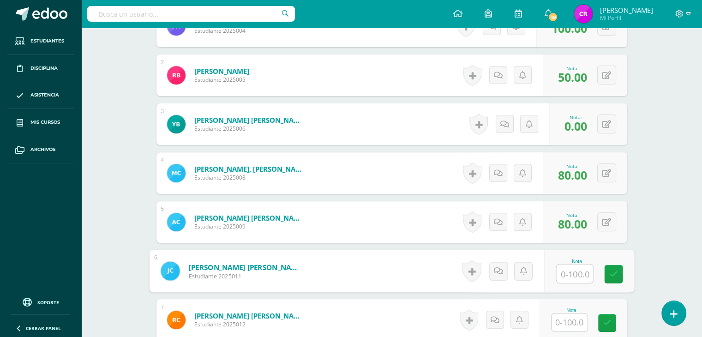
type input "0"
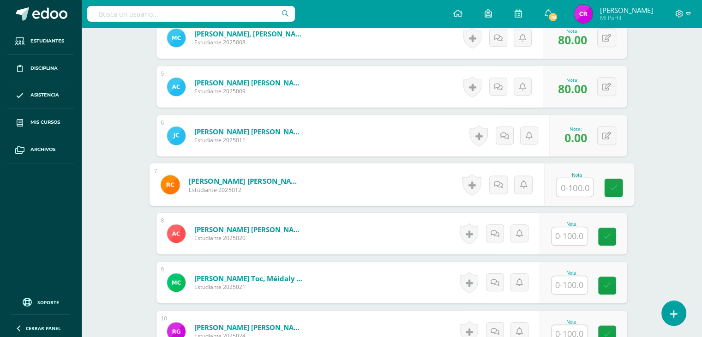
scroll to position [451, 0]
type input "85"
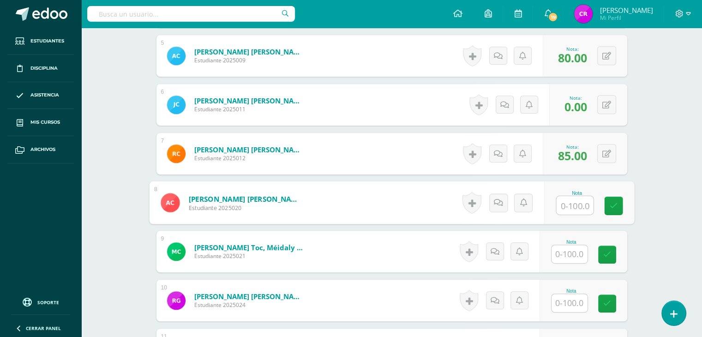
scroll to position [490, 0]
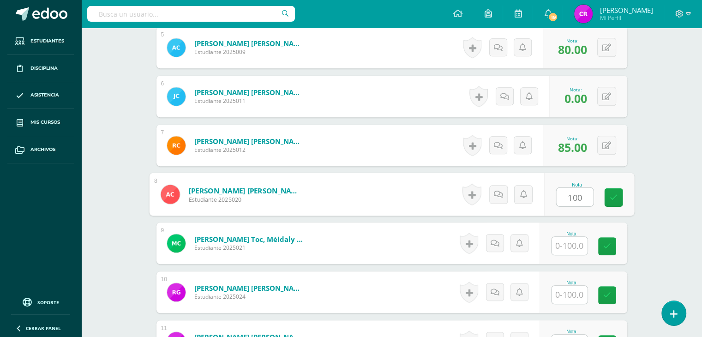
type input "100"
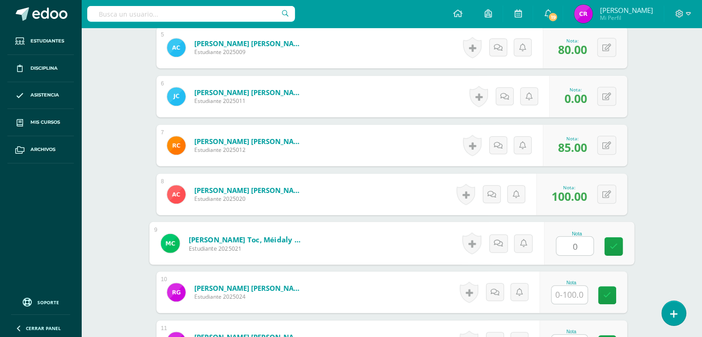
type input "0"
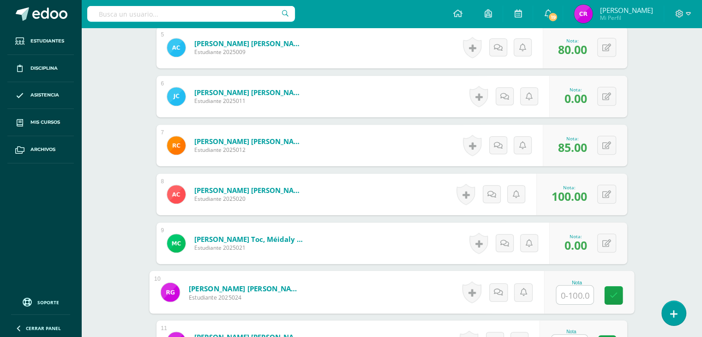
type input "1"
type input "90"
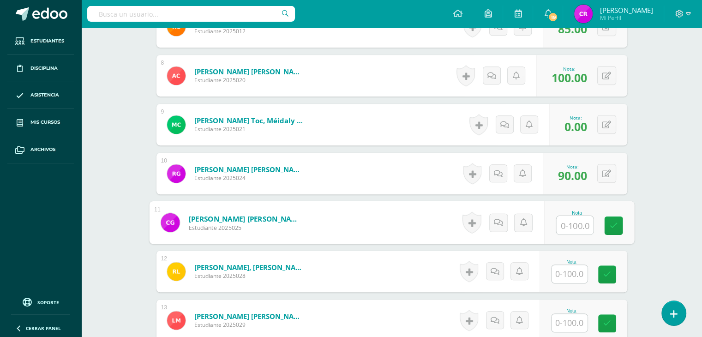
scroll to position [633, 0]
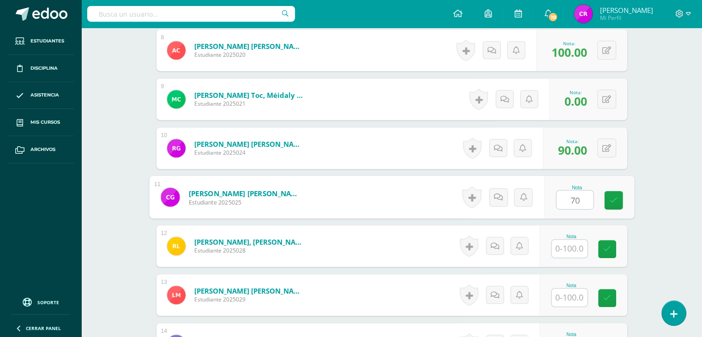
type input "70"
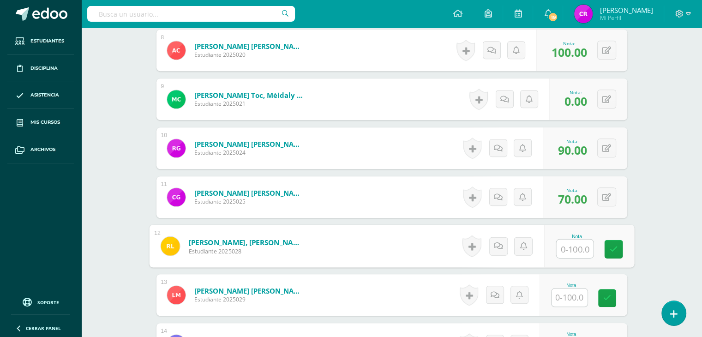
type input "9"
type input "60"
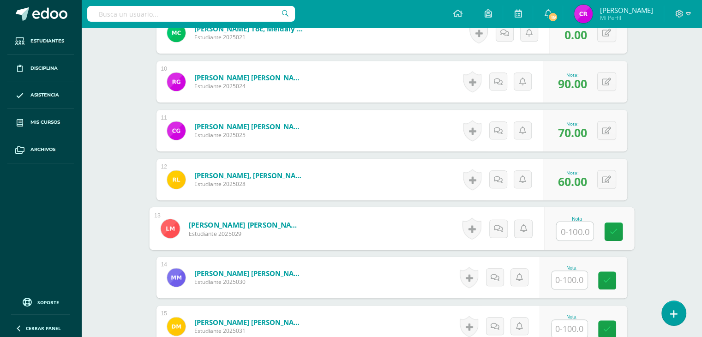
scroll to position [701, 0]
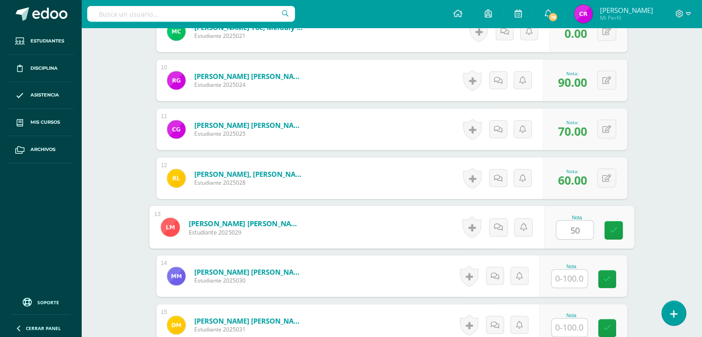
type input "50"
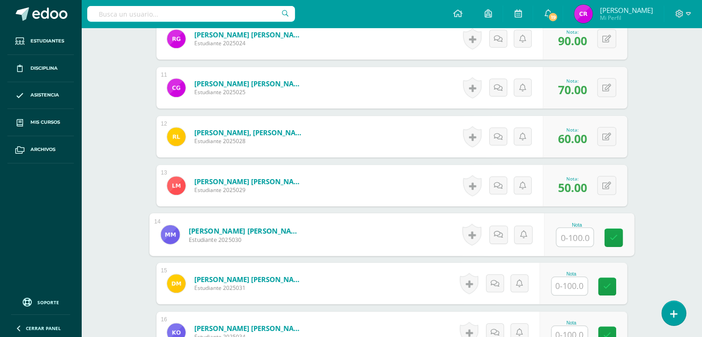
scroll to position [751, 0]
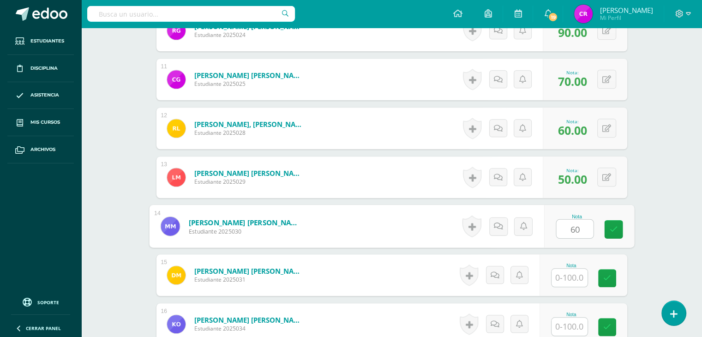
type input "60"
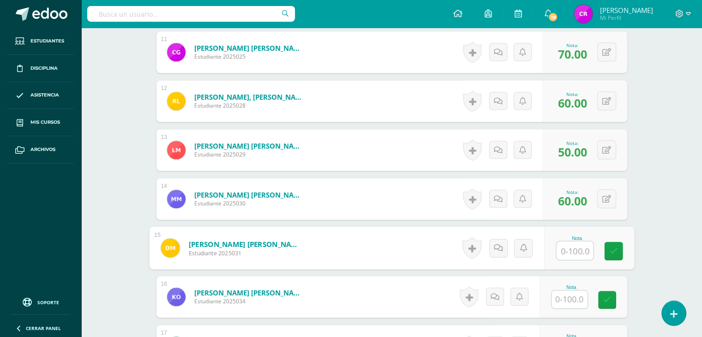
scroll to position [779, 0]
type input "70"
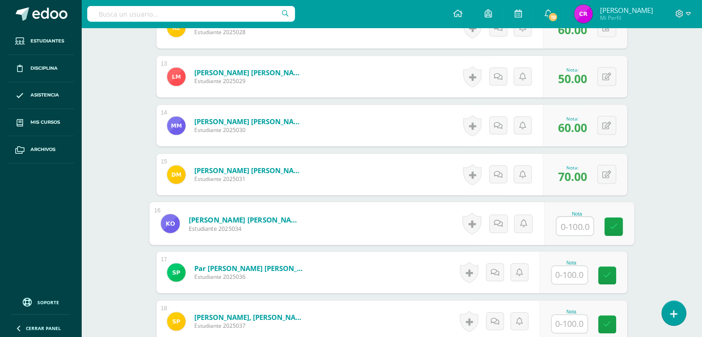
scroll to position [853, 0]
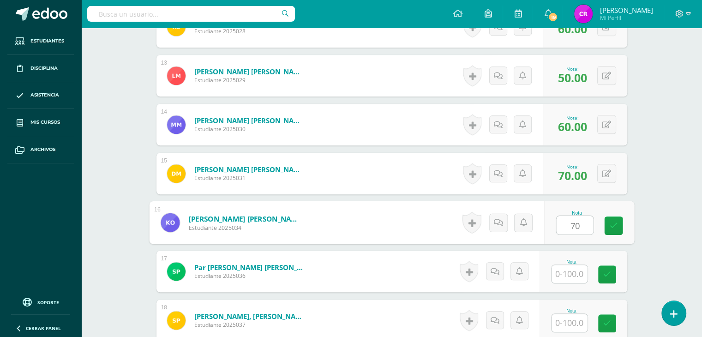
type input "70"
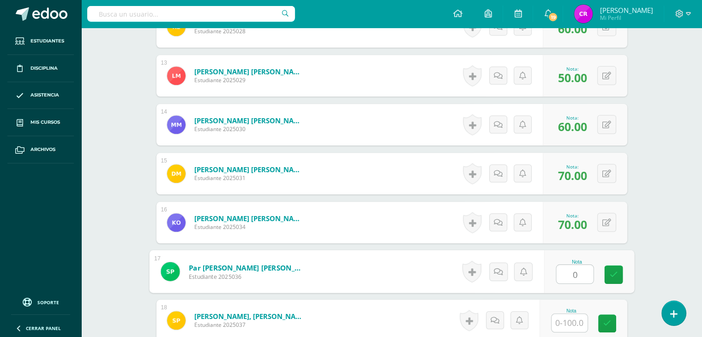
type input "0"
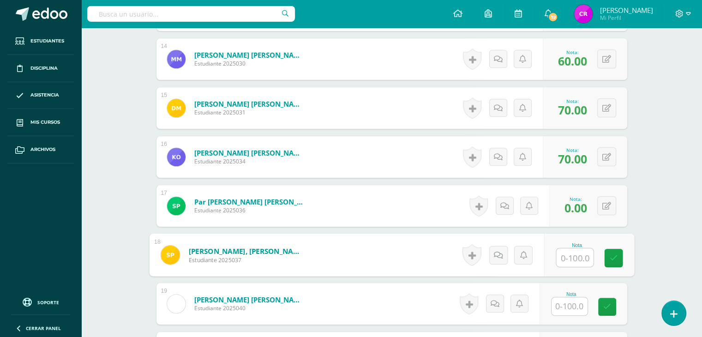
scroll to position [919, 0]
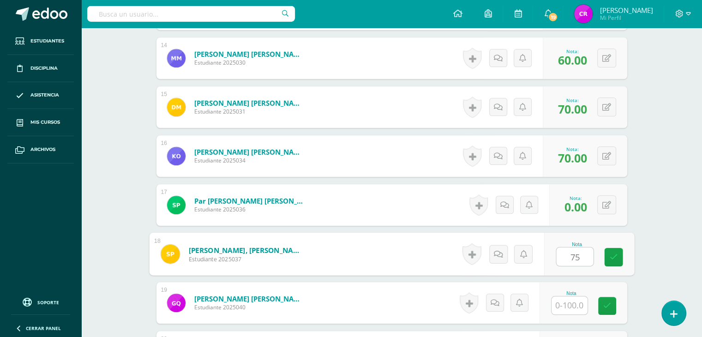
type input "75"
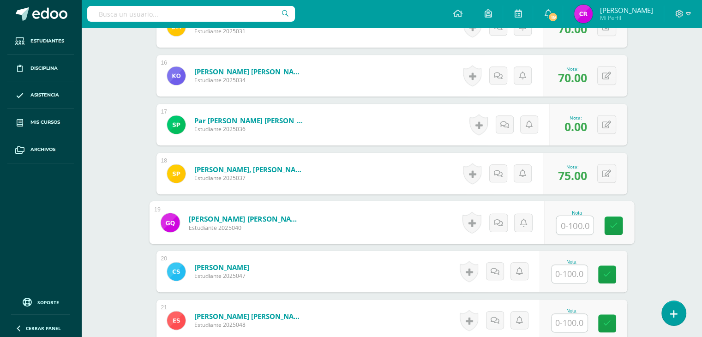
scroll to position [1032, 0]
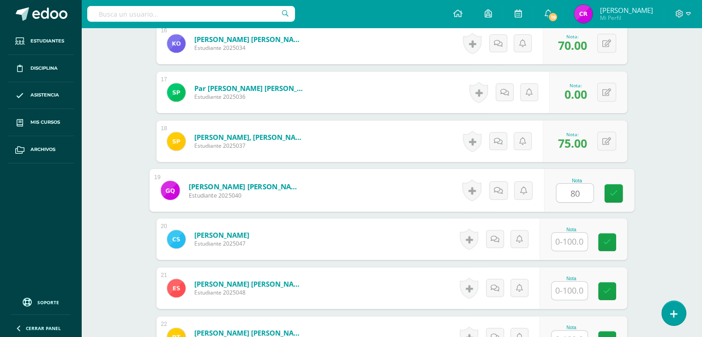
type input "80"
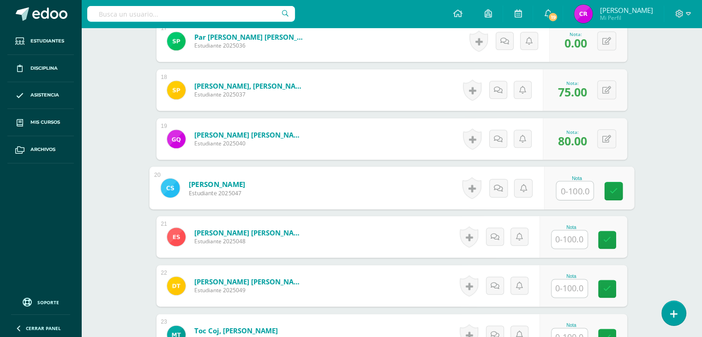
scroll to position [1084, 0]
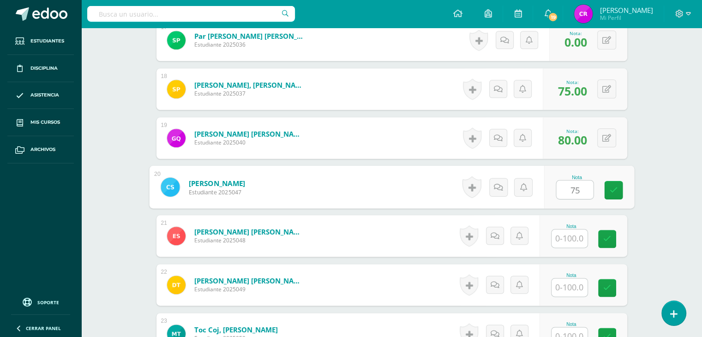
type input "75"
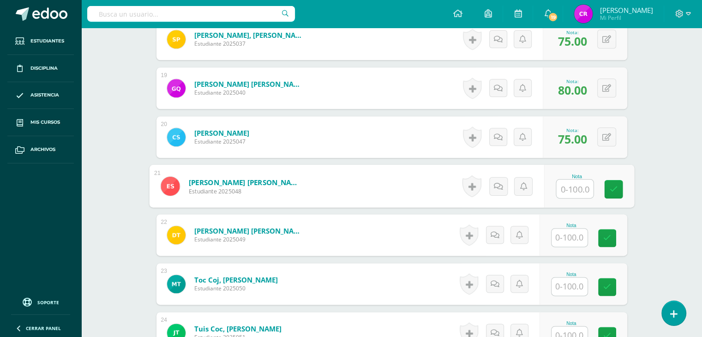
scroll to position [1137, 0]
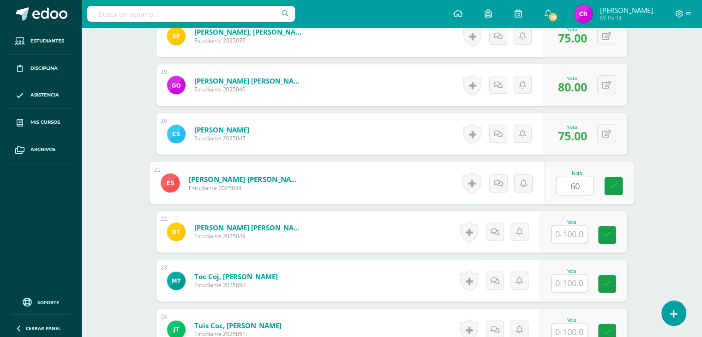
type input "60"
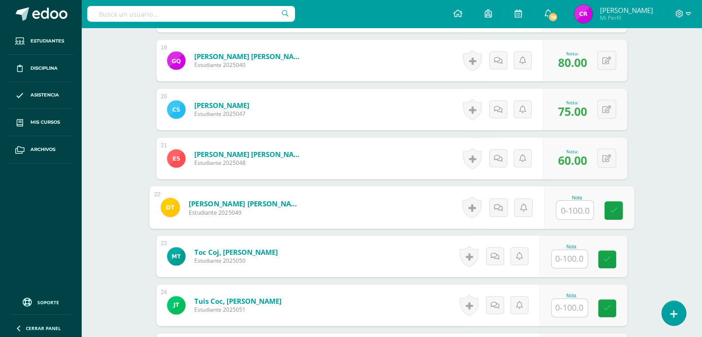
scroll to position [1162, 0]
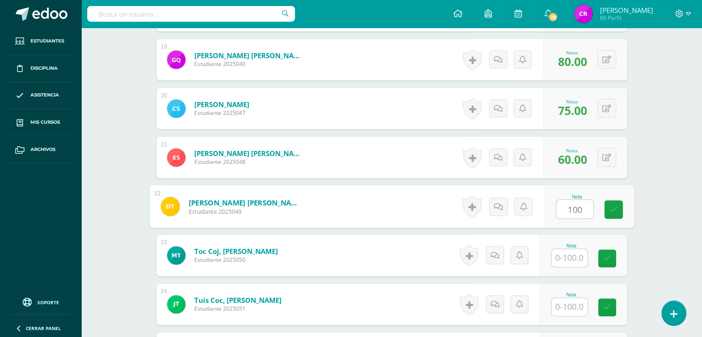
type input "100"
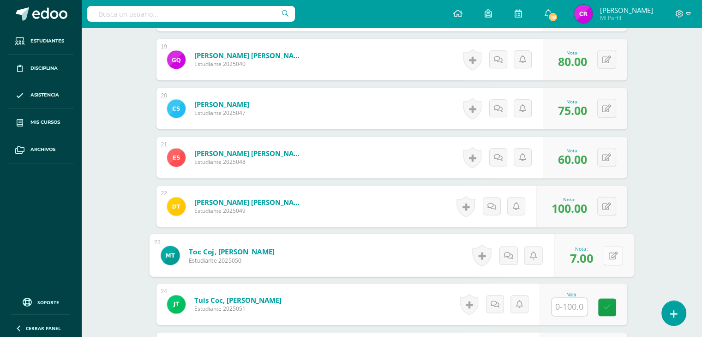
click at [599, 251] on div "0 [GEOGRAPHIC_DATA] Logros obtenidos Aún no hay logros agregados Nota: 7.00" at bounding box center [594, 255] width 80 height 43
click at [609, 257] on icon at bounding box center [612, 255] width 9 height 8
click at [607, 256] on button at bounding box center [612, 254] width 19 height 19
type input "70"
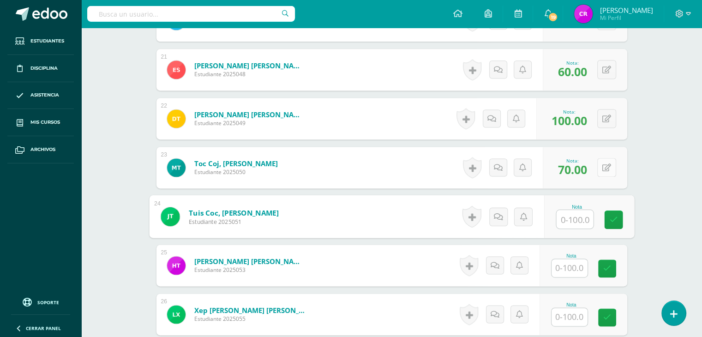
scroll to position [1250, 0]
type input "80"
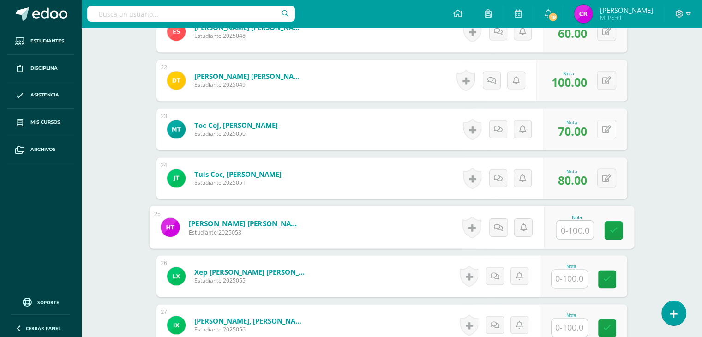
scroll to position [1289, 0]
type input "65"
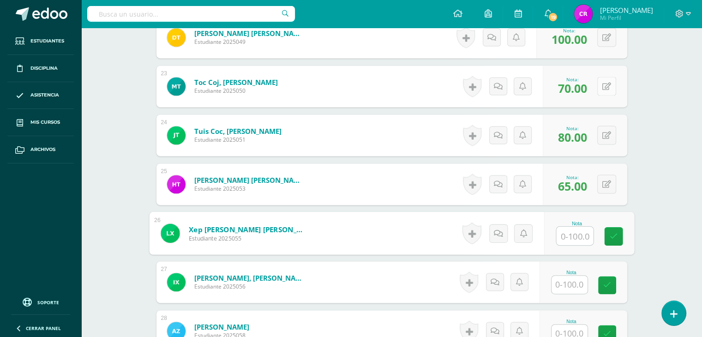
scroll to position [1331, 0]
type input "80"
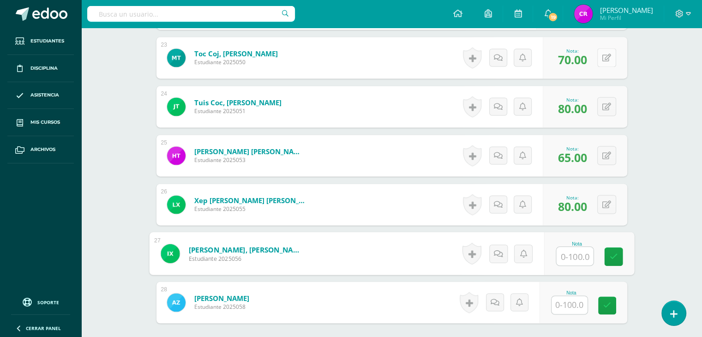
scroll to position [1363, 0]
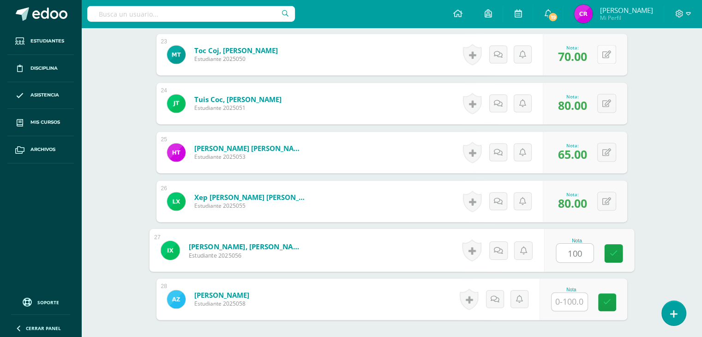
type input "100"
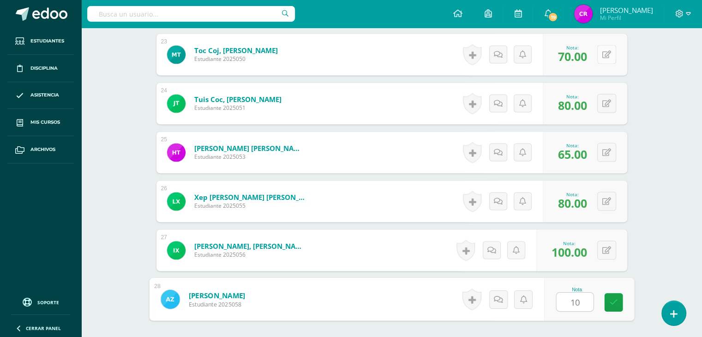
type input "100"
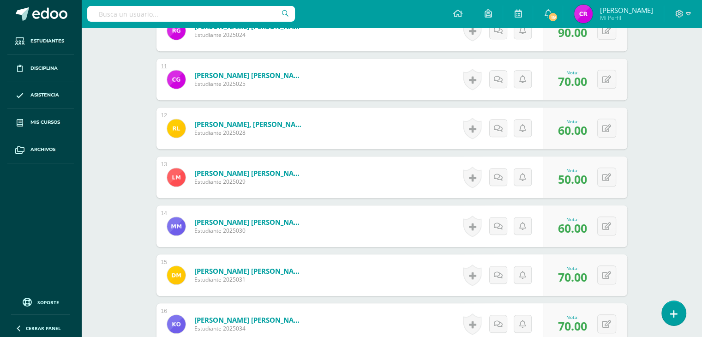
scroll to position [545, 0]
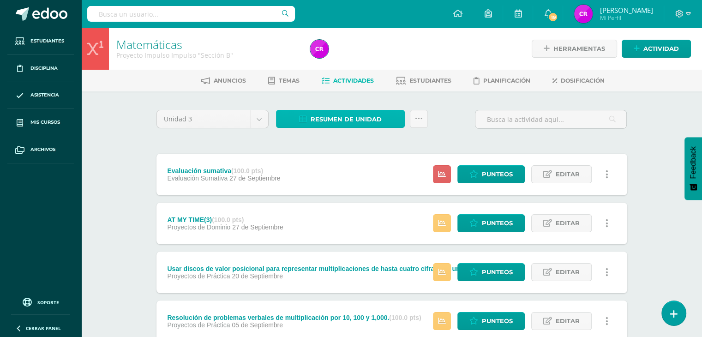
click at [379, 123] on span "Resumen de unidad" at bounding box center [345, 119] width 71 height 17
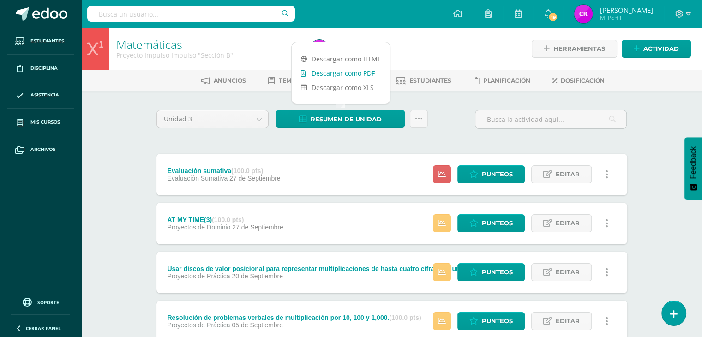
click at [352, 72] on link "Descargar como PDF" at bounding box center [341, 73] width 98 height 14
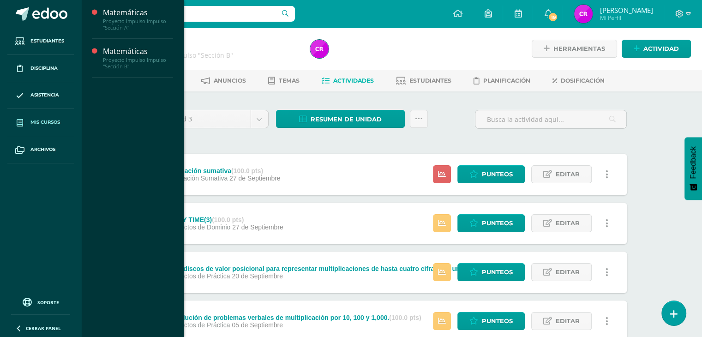
click at [55, 128] on link "Mis cursos" at bounding box center [40, 122] width 66 height 27
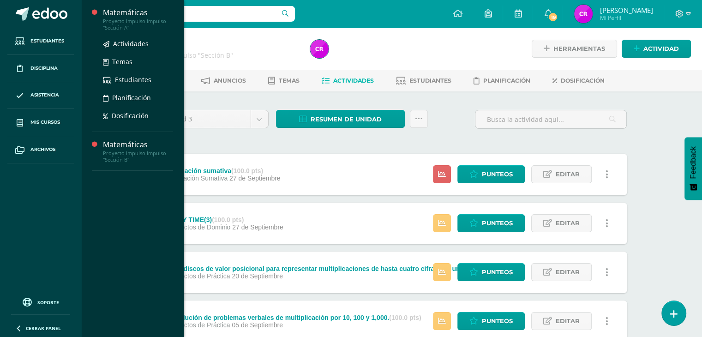
click at [136, 23] on div "Proyecto Impulso Impulso "Sección A"" at bounding box center [138, 24] width 70 height 13
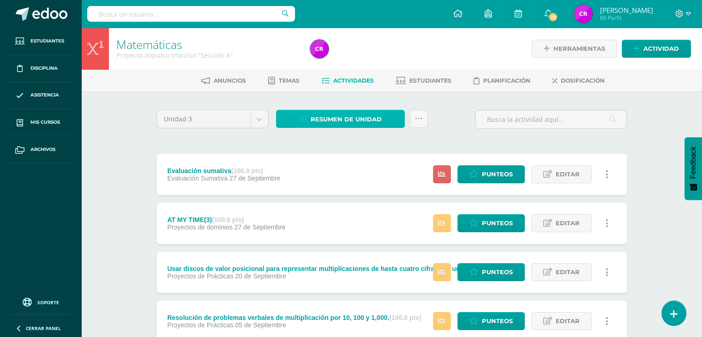
click at [346, 121] on span "Resumen de unidad" at bounding box center [345, 119] width 71 height 17
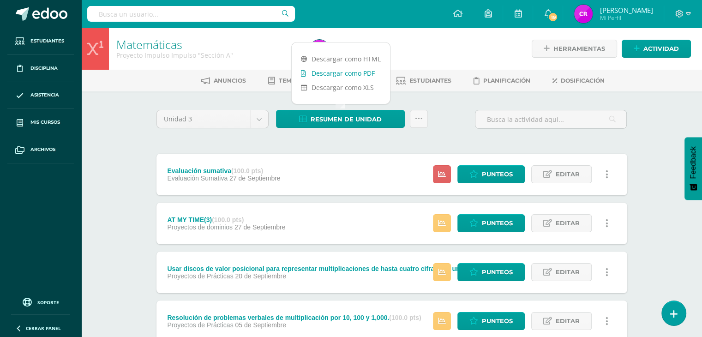
click at [352, 77] on link "Descargar como PDF" at bounding box center [341, 73] width 98 height 14
